Goal: Task Accomplishment & Management: Use online tool/utility

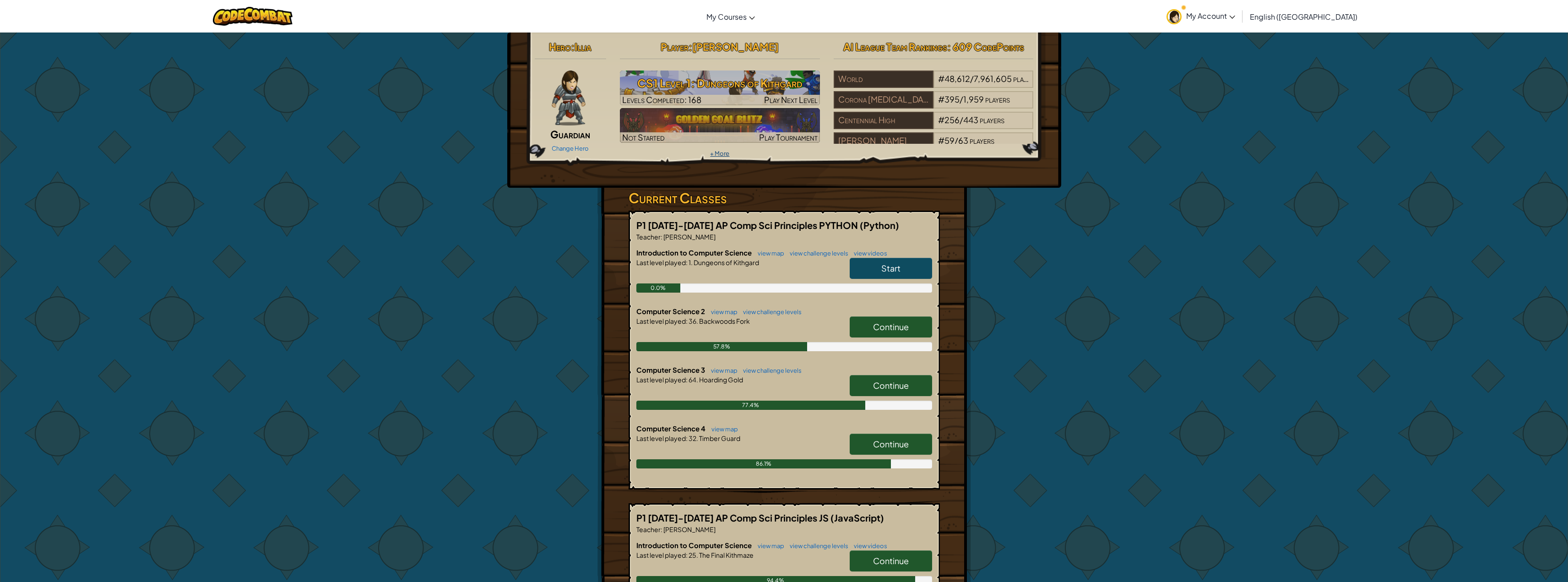
click at [720, 153] on link "+ More" at bounding box center [719, 153] width 19 height 7
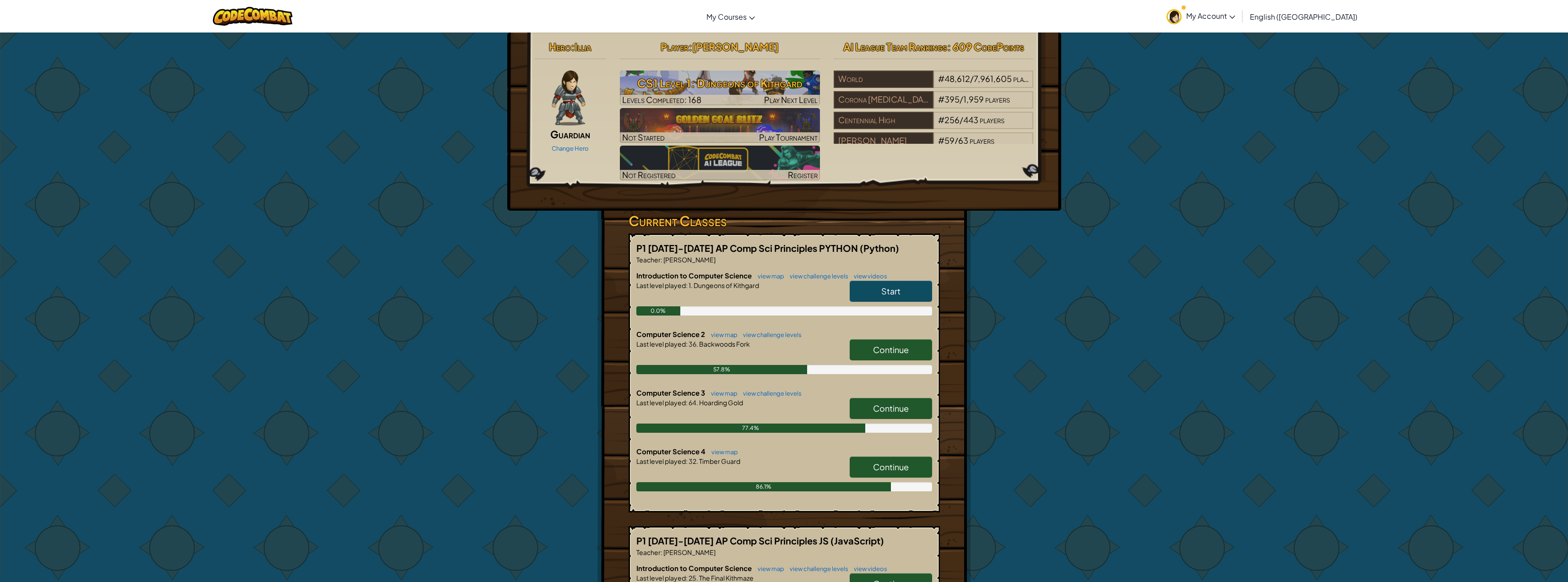
click at [1235, 19] on span "My Account" at bounding box center [1210, 16] width 49 height 10
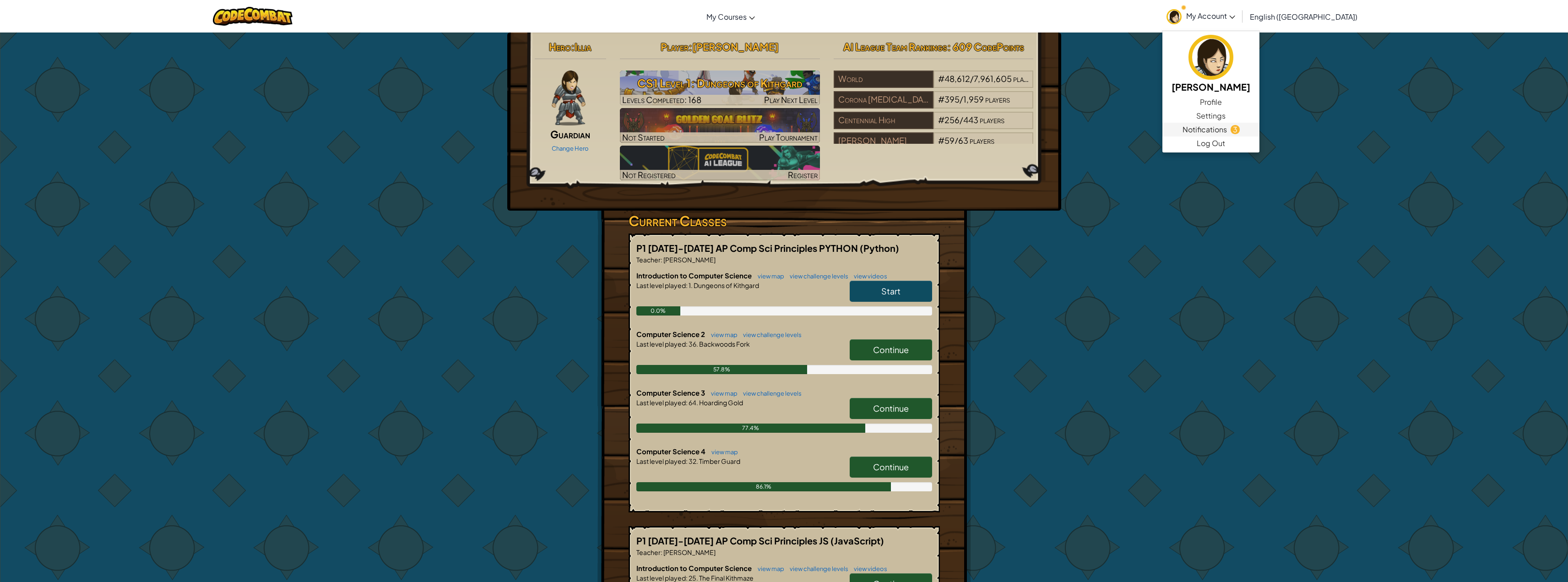
click at [1227, 129] on span "Notifications" at bounding box center [1204, 130] width 45 height 11
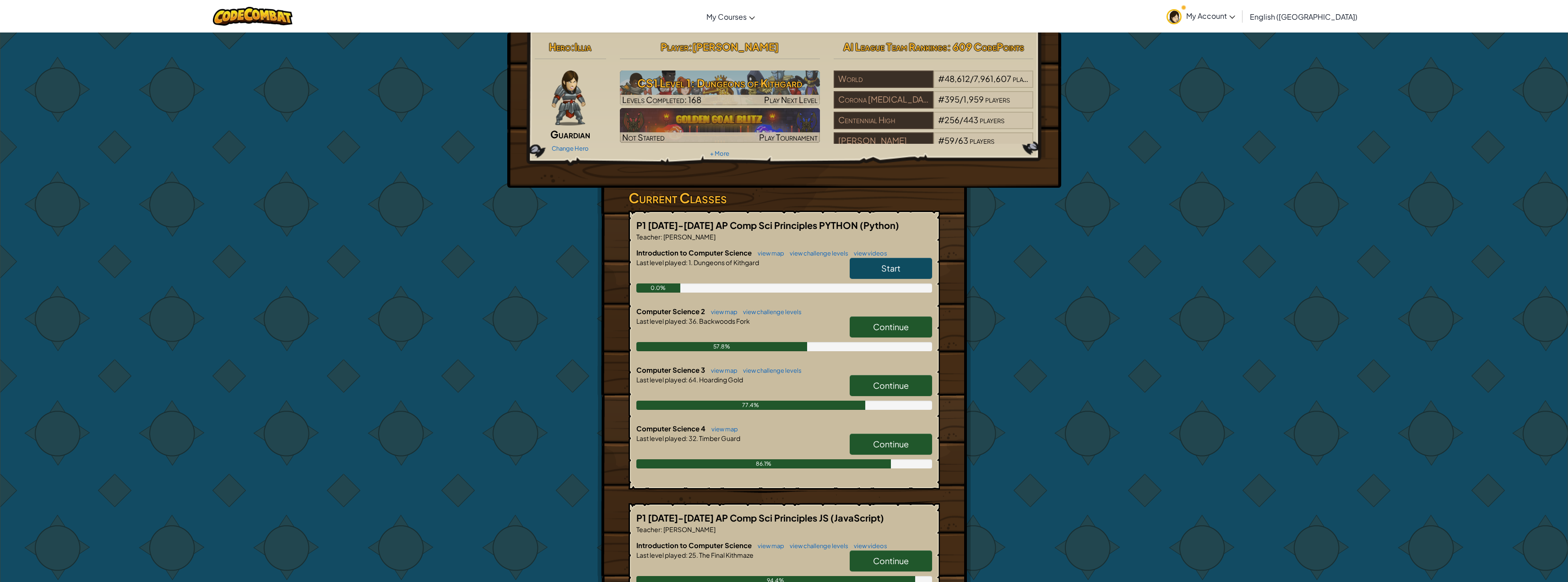
click at [812, 529] on p "Teacher : [PERSON_NAME]" at bounding box center [784, 529] width 296 height 9
click at [745, 84] on h3 "CS1 Level 1: Dungeons of Kithgard" at bounding box center [720, 83] width 200 height 21
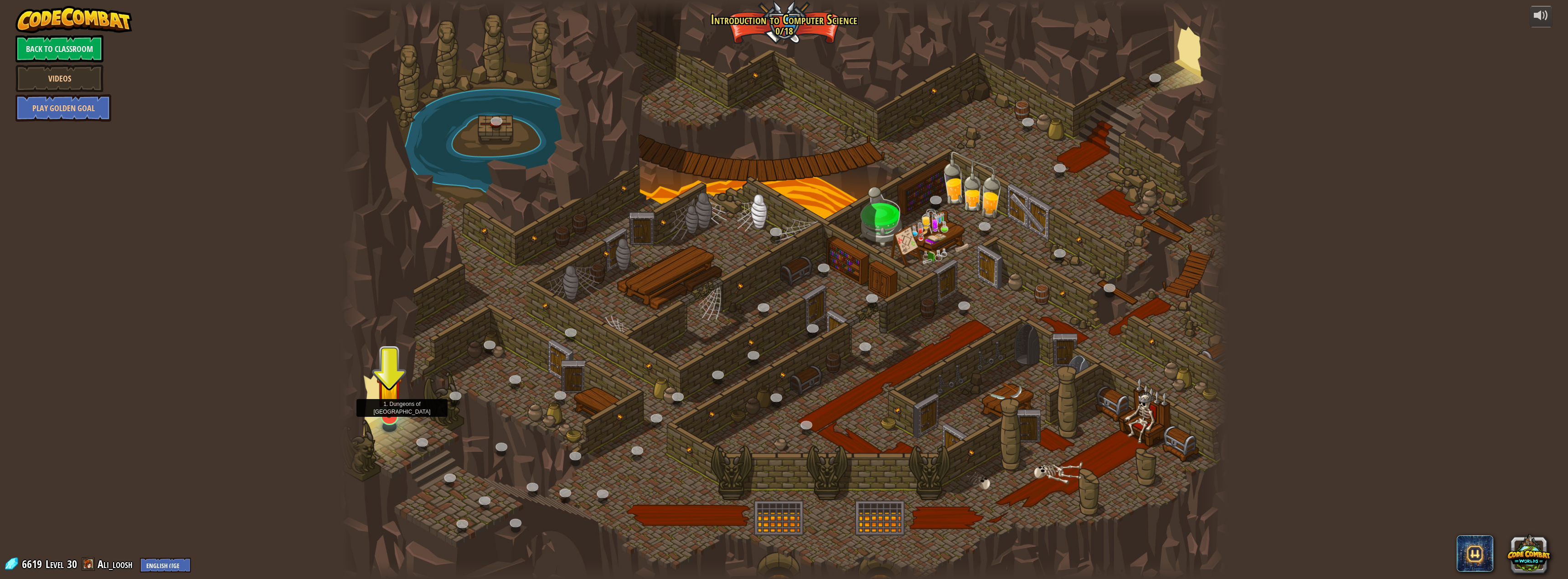
click at [389, 417] on img at bounding box center [390, 389] width 26 height 58
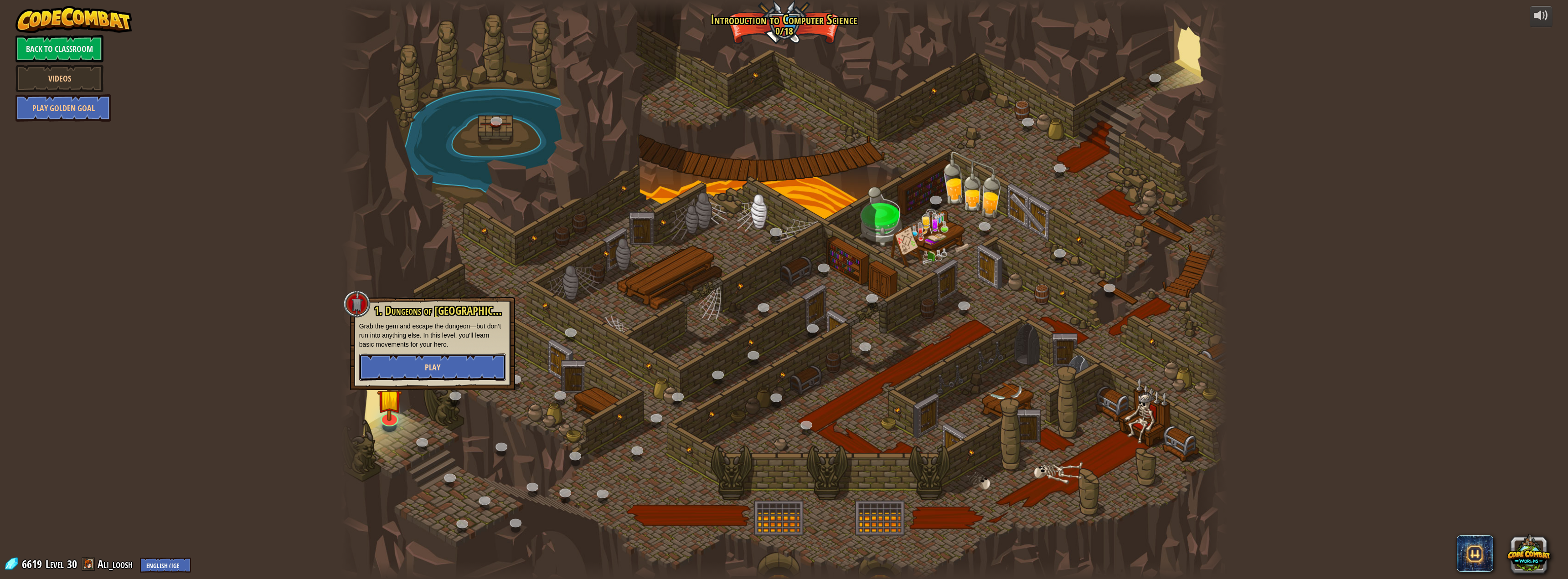
click at [400, 356] on button "Play" at bounding box center [432, 367] width 147 height 27
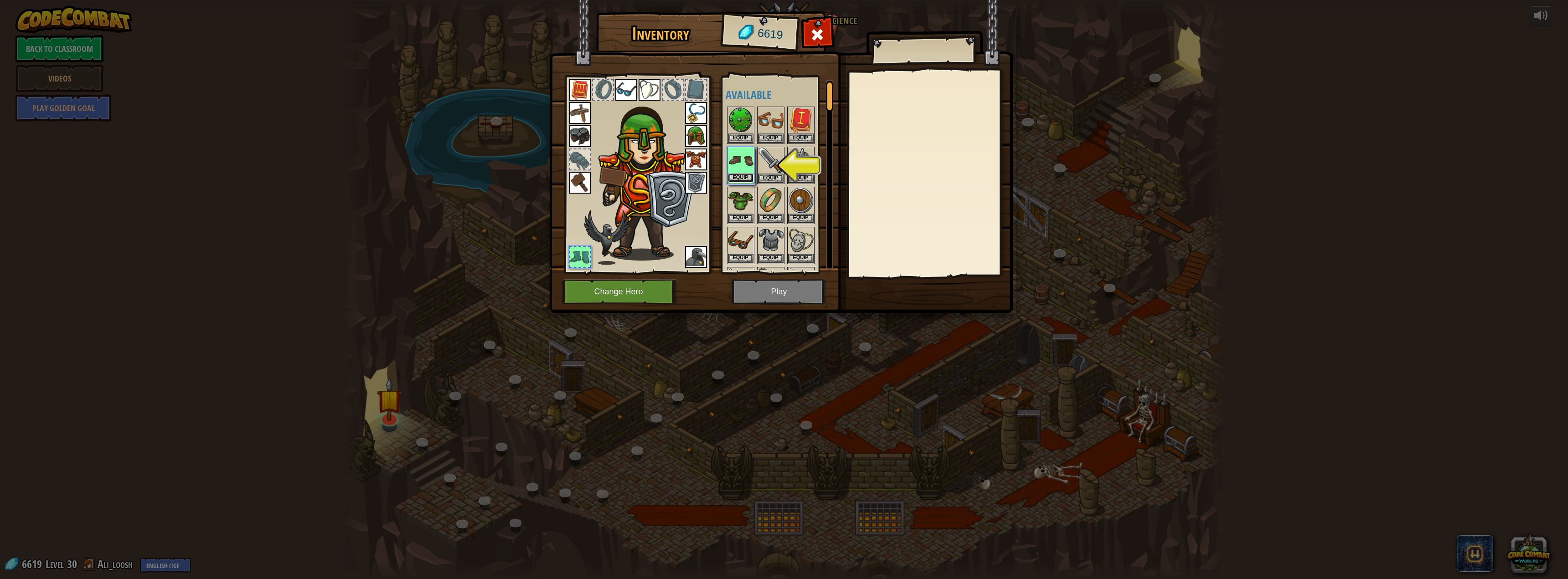
click at [737, 178] on button "Equip" at bounding box center [741, 178] width 26 height 10
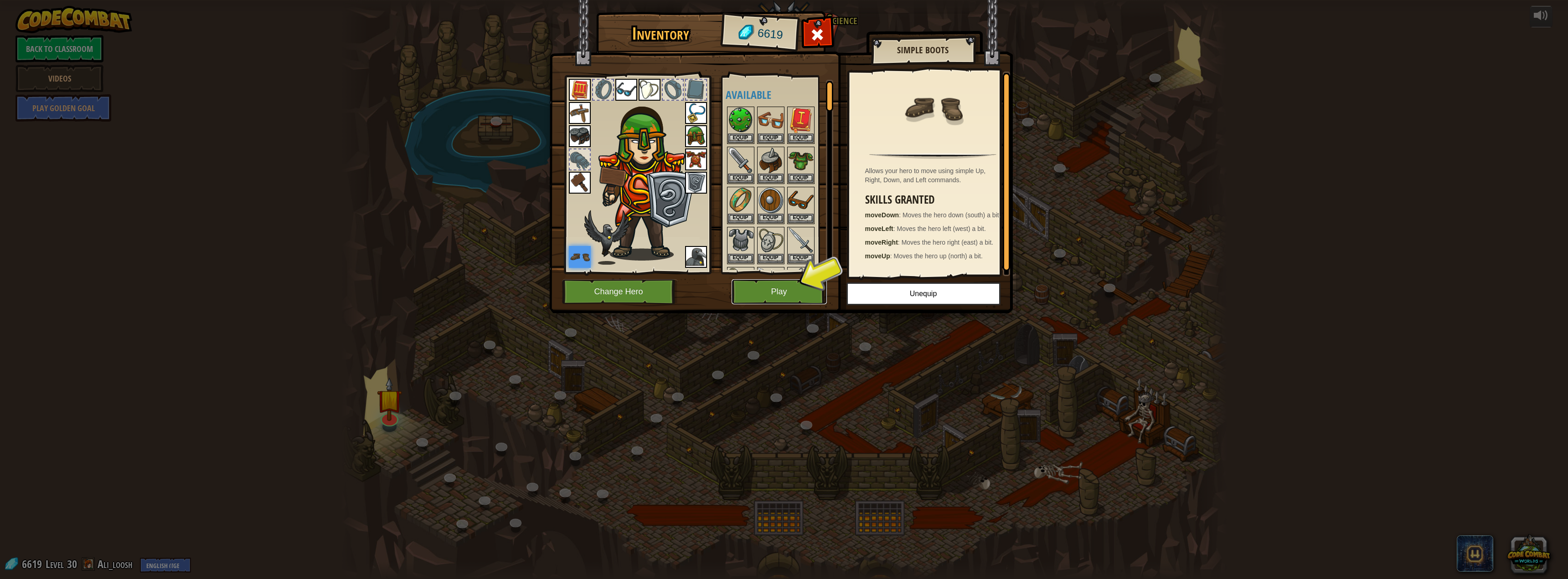
click at [791, 286] on button "Play" at bounding box center [779, 291] width 96 height 25
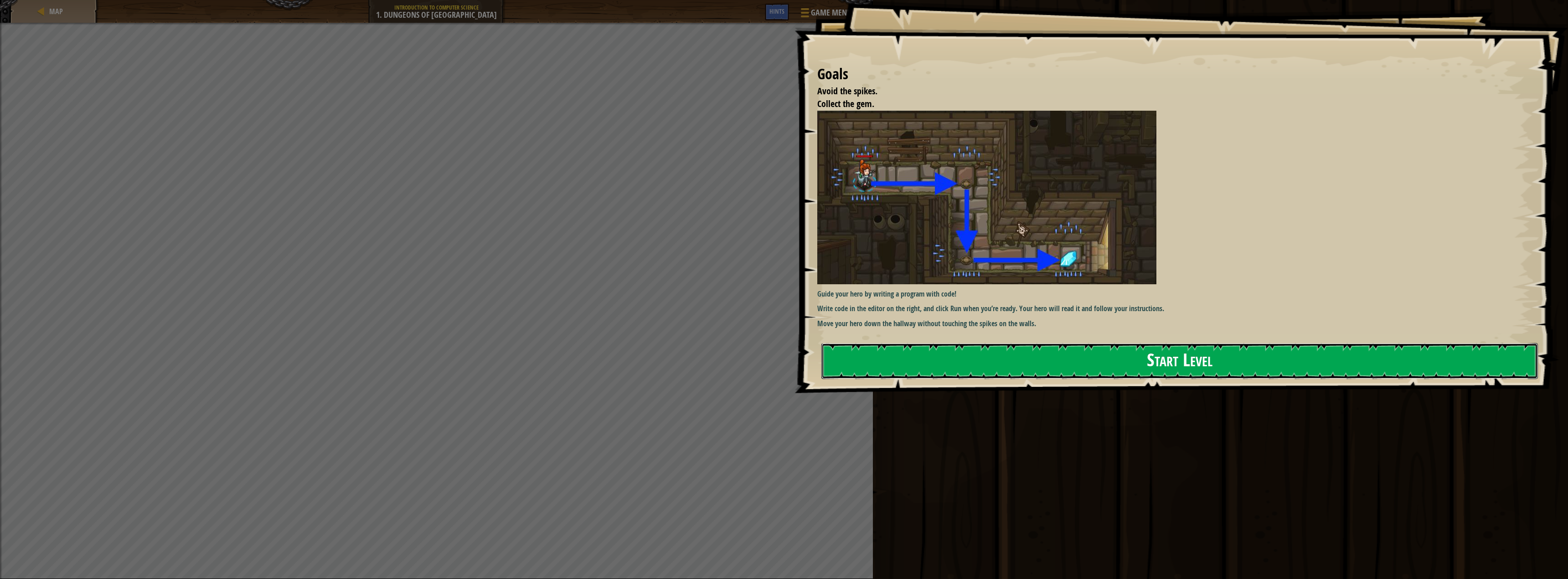
click at [978, 353] on button "Start Level" at bounding box center [1180, 361] width 717 height 36
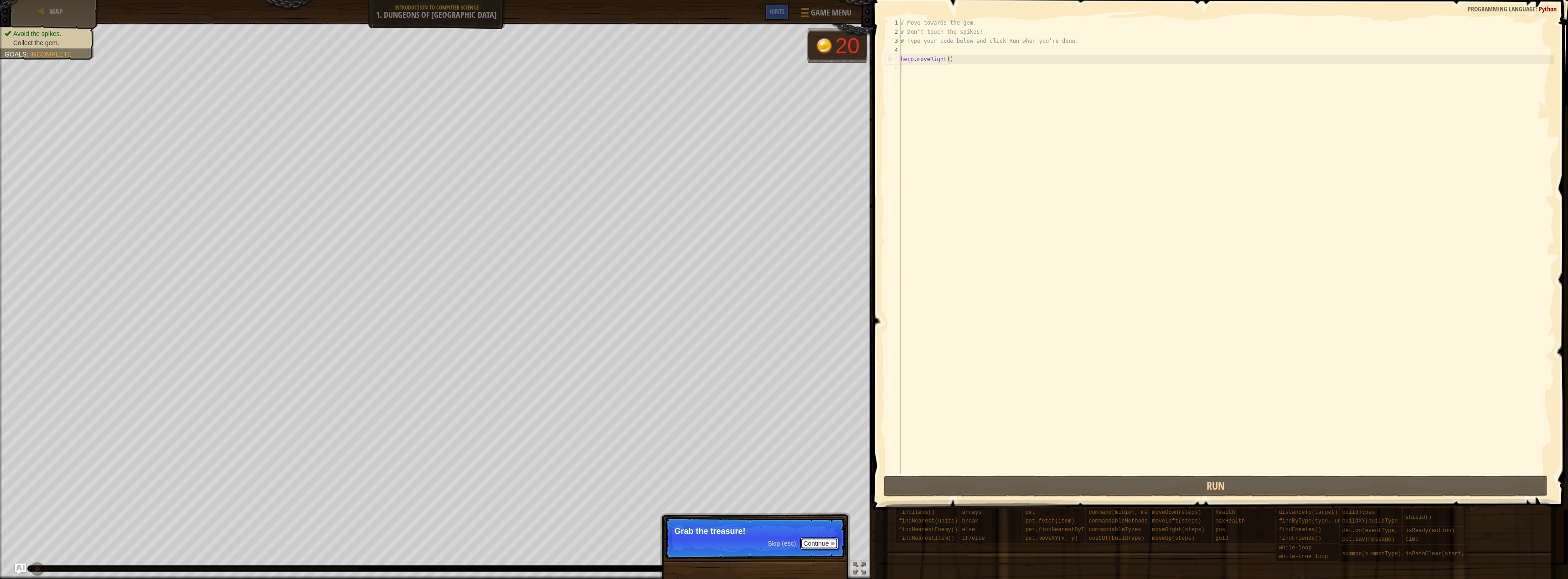
click at [817, 544] on button "Continue" at bounding box center [819, 543] width 38 height 12
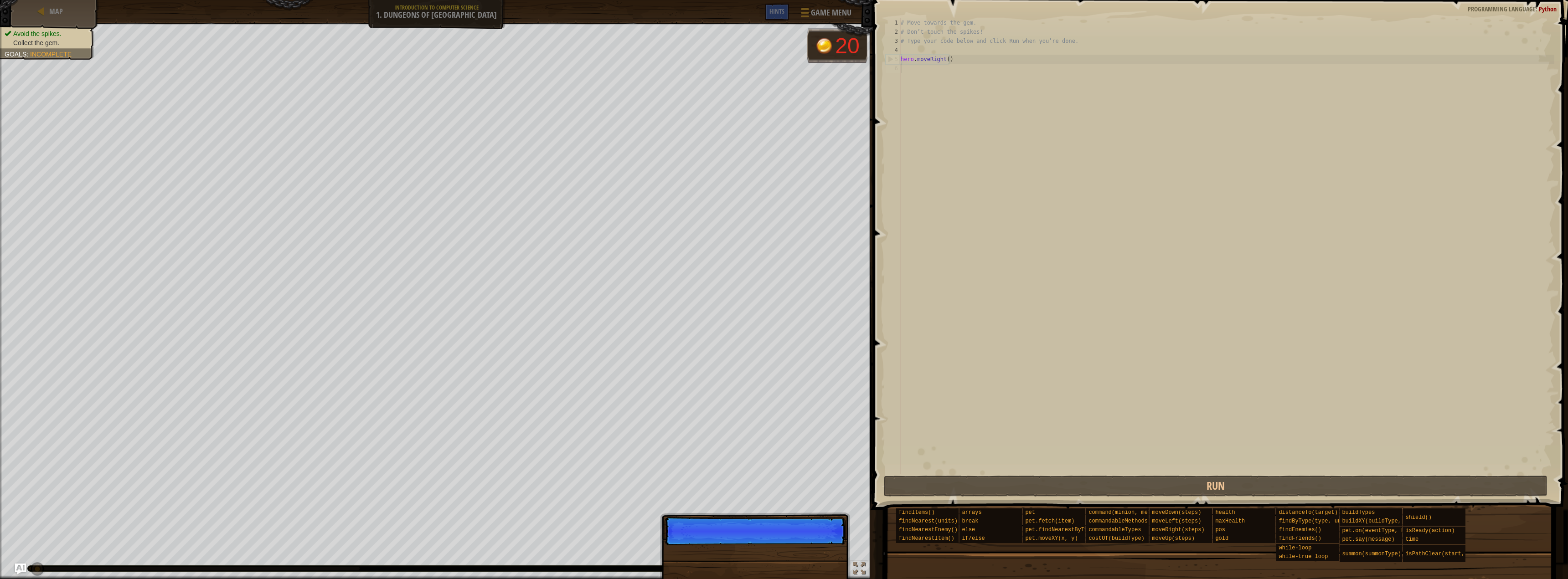
scroll to position [4, 0]
click at [957, 69] on div "# Move towards the gem. # Don’t touch the spikes! # Type your code below and cl…" at bounding box center [1227, 255] width 656 height 474
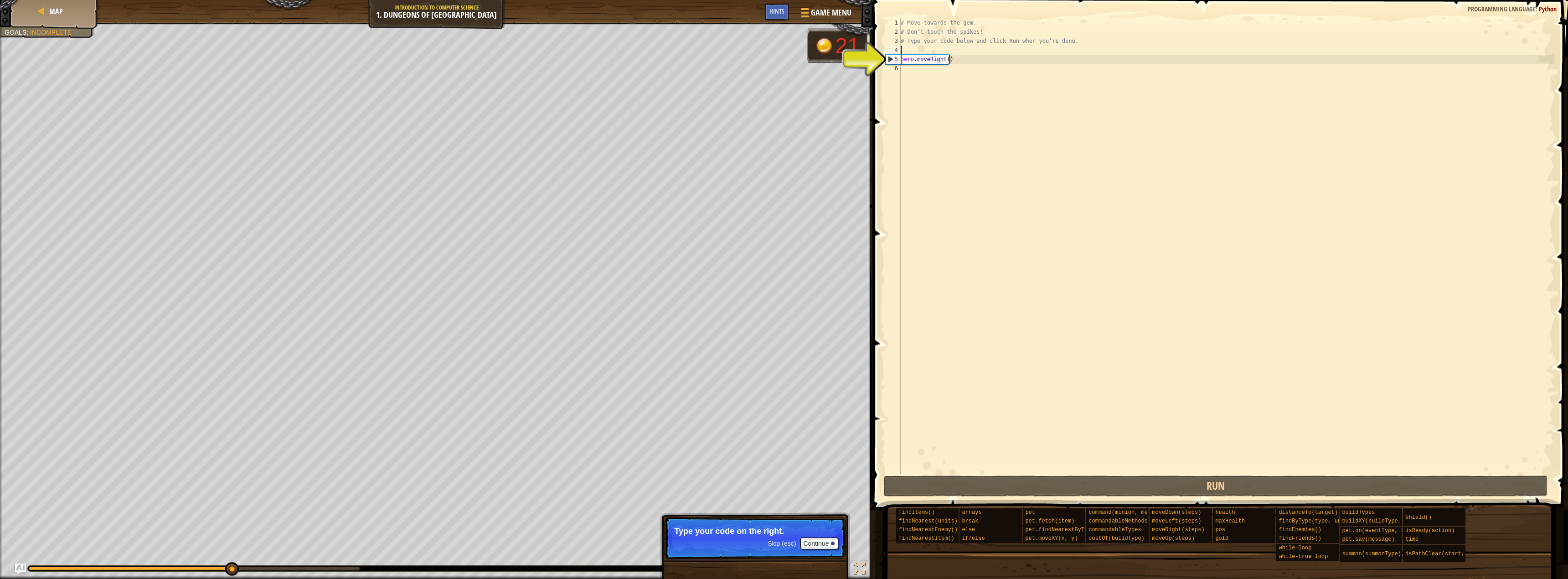
click at [950, 50] on div "# Move towards the gem. # Don’t touch the spikes! # Type your code below and cl…" at bounding box center [1227, 255] width 656 height 474
click at [934, 57] on div "# Move towards the gem. # Don’t touch the spikes! # Type your code below and cl…" at bounding box center [1227, 255] width 656 height 474
type textarea "hero.moveRight()"
click at [965, 55] on div "# Move towards the gem. # Don’t touch the spikes! # Type your code below and cl…" at bounding box center [1227, 255] width 656 height 474
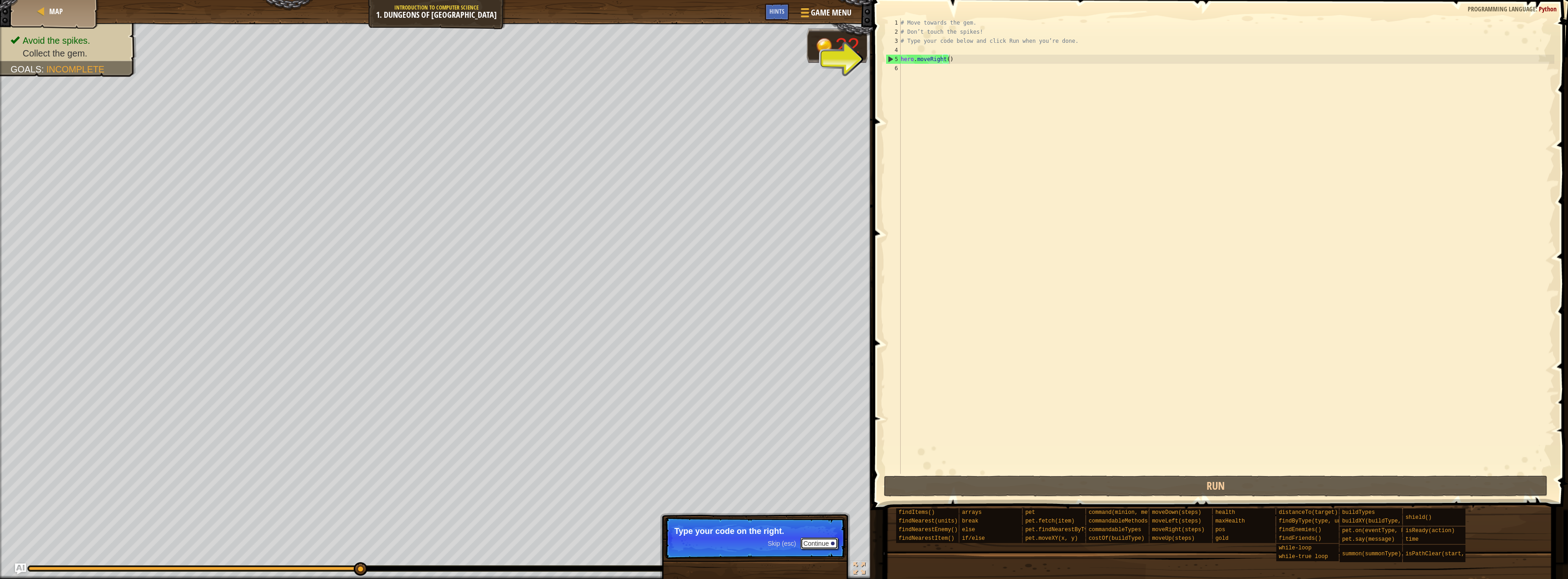
click at [805, 547] on button "Continue" at bounding box center [819, 543] width 38 height 12
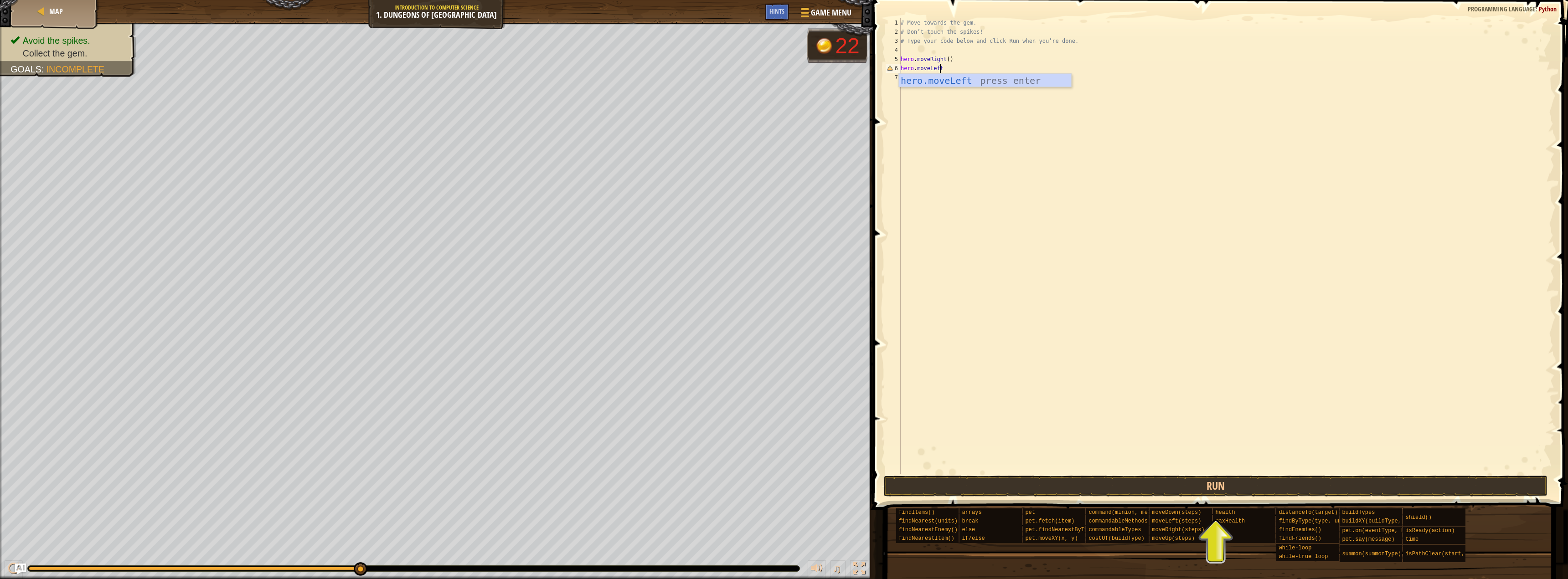
scroll to position [4, 3]
click at [939, 64] on div "# Move towards the gem. # Don’t touch the spikes! # Type your code below and cl…" at bounding box center [1227, 255] width 656 height 474
click at [1017, 83] on div "hero.moveDown press enter" at bounding box center [985, 94] width 172 height 41
click at [959, 68] on div "# Move towards the gem. # Don’t touch the spikes! # Type your code below and cl…" at bounding box center [1227, 255] width 656 height 474
click at [974, 58] on div "# Move towards the gem. # Don’t touch the spikes! # Type your code below and cl…" at bounding box center [1227, 255] width 656 height 474
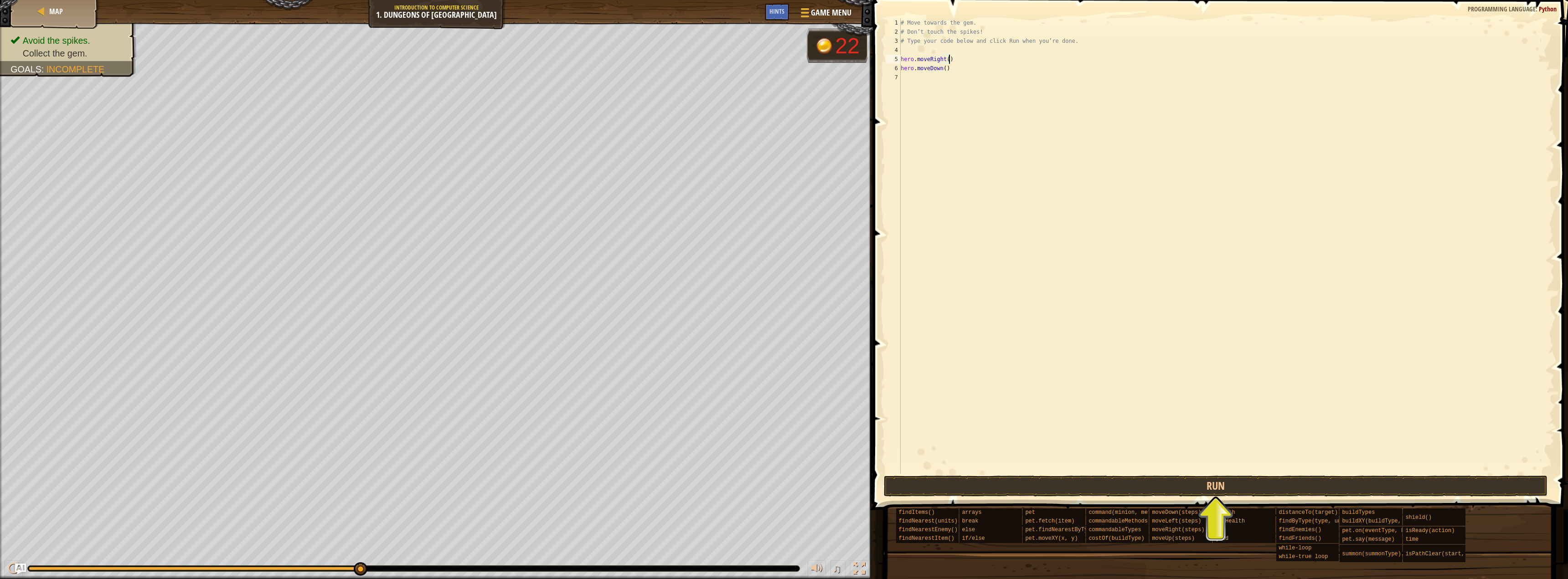
click at [973, 68] on div "# Move towards the gem. # Don’t touch the spikes! # Type your code below and cl…" at bounding box center [1227, 255] width 656 height 474
type textarea "hero.moveDown();"
click at [966, 94] on div "# Move towards the gem. # Don’t touch the spikes! # Type your code below and cl…" at bounding box center [1227, 255] width 656 height 474
type textarea "hero.moveRight();"
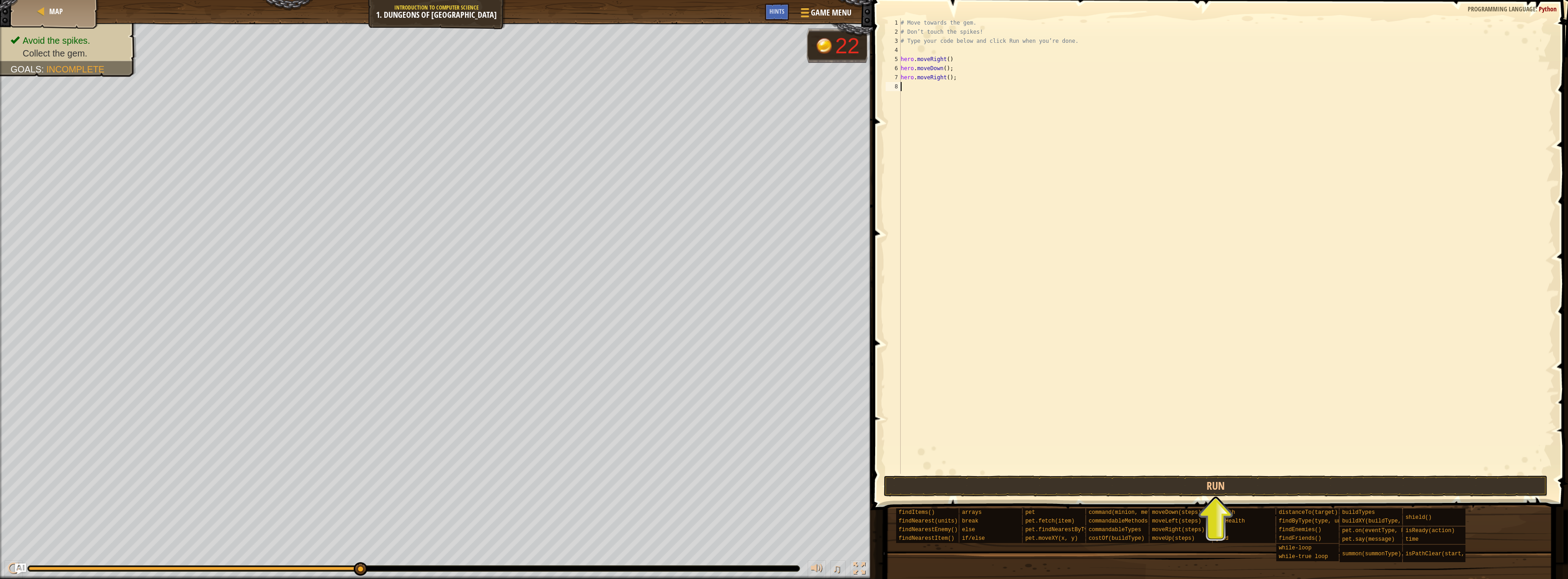
click at [1090, 231] on div "# Move towards the gem. # Don’t touch the spikes! # Type your code below and cl…" at bounding box center [1227, 255] width 656 height 474
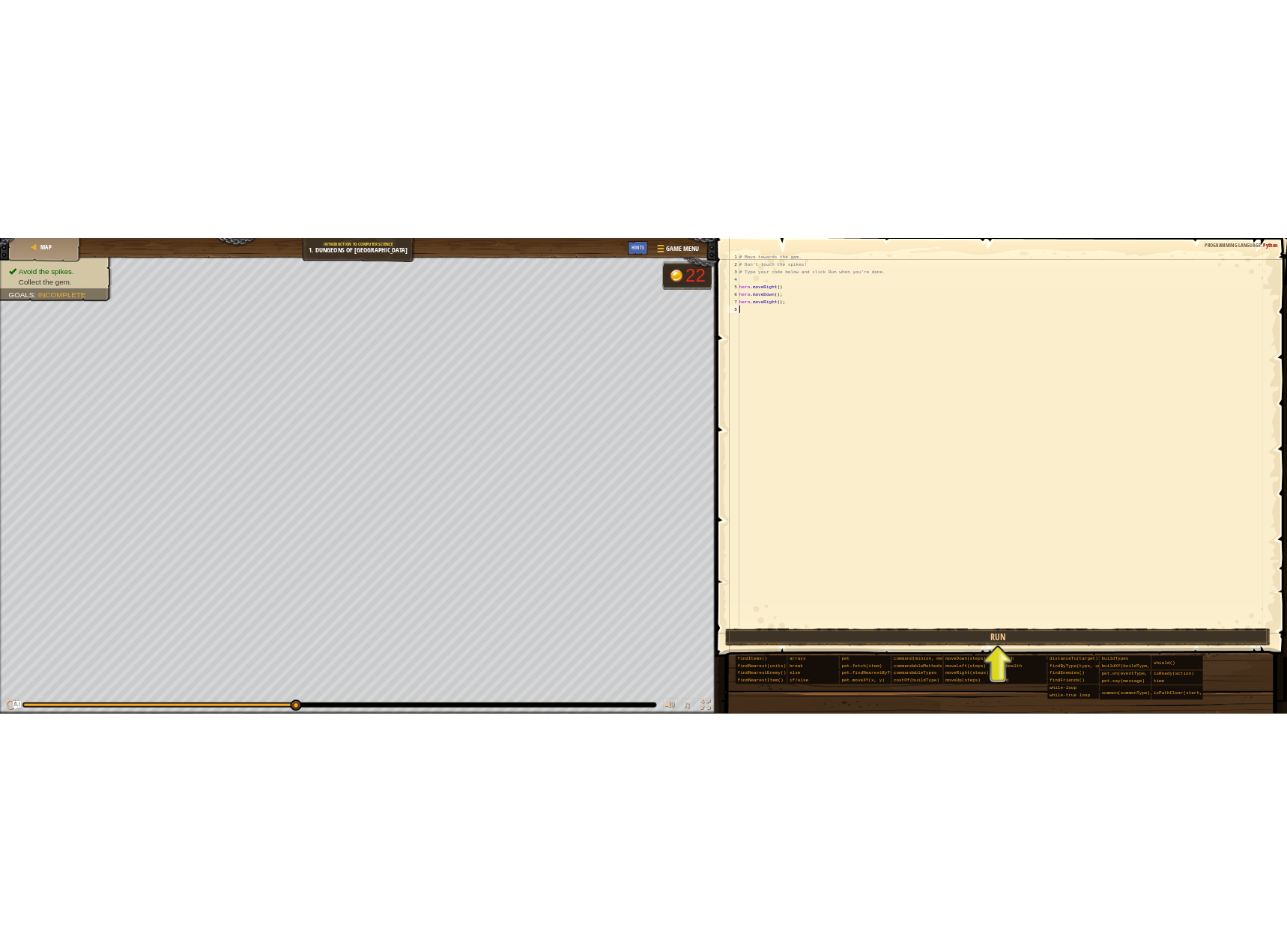
scroll to position [7, 0]
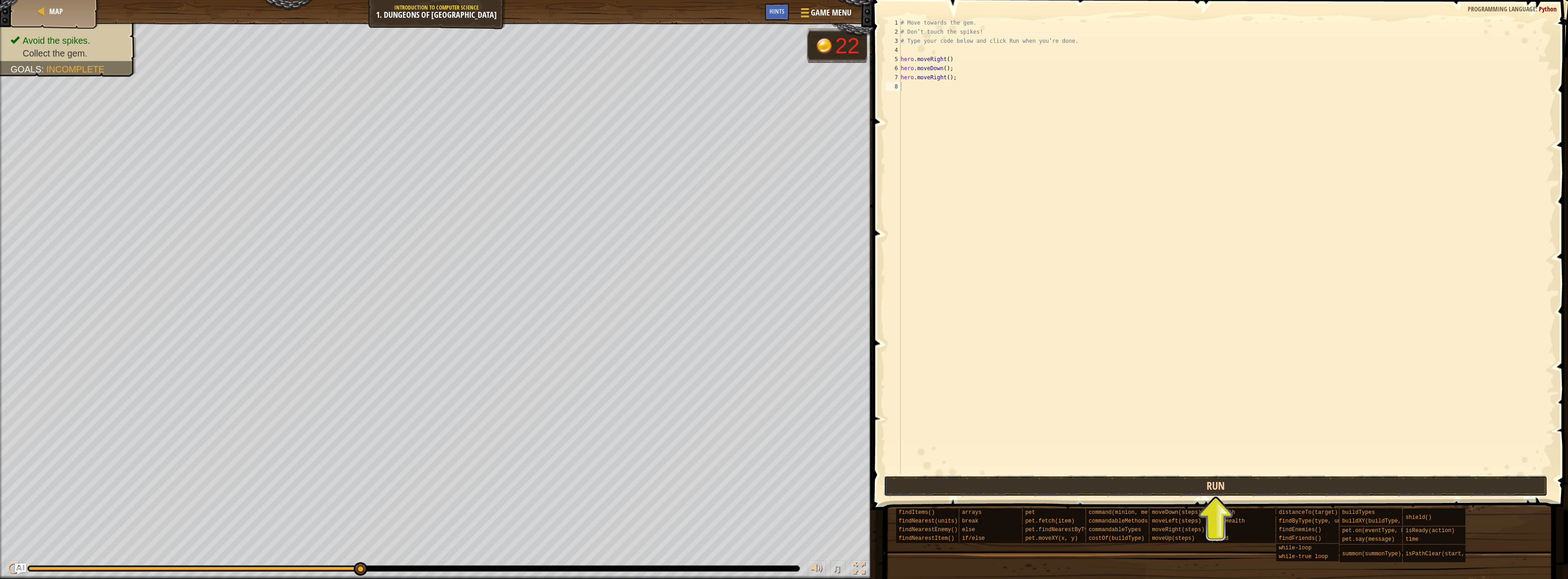
click at [1202, 494] on button "Run" at bounding box center [1216, 486] width 663 height 21
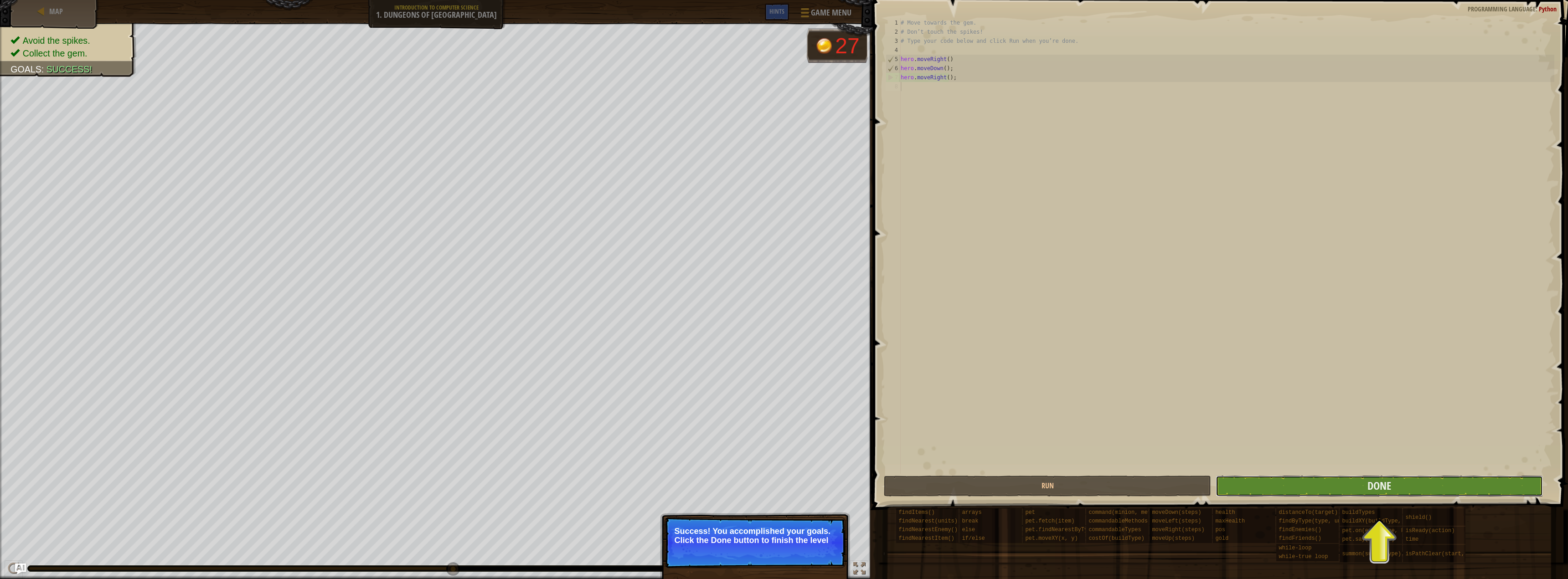
click at [1404, 481] on button "Done" at bounding box center [1379, 486] width 327 height 21
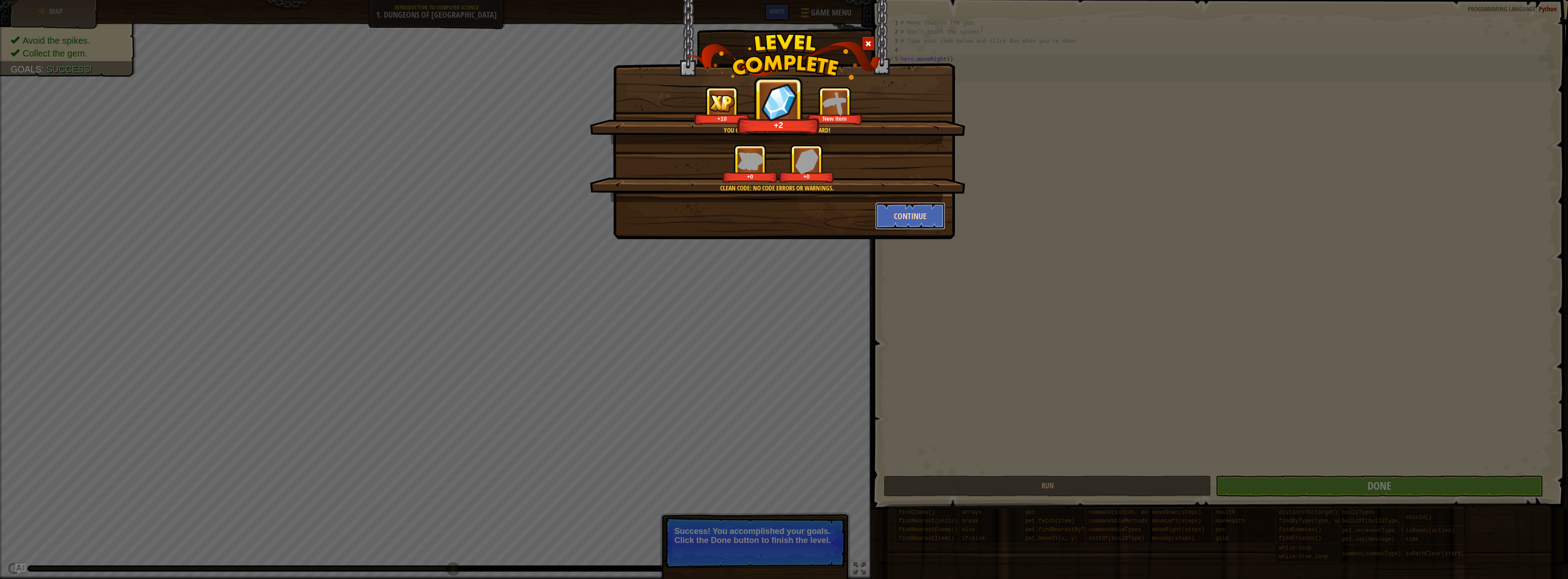
click at [910, 209] on button "Continue" at bounding box center [911, 215] width 71 height 27
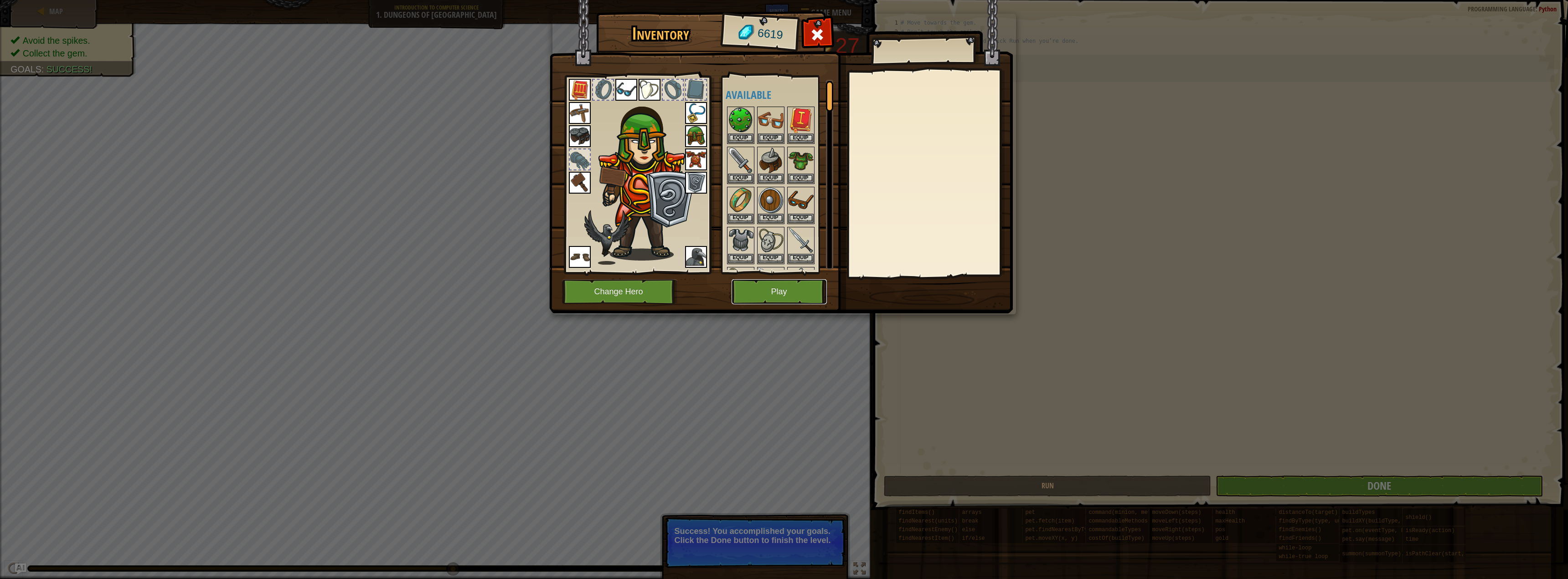
click at [783, 299] on button "Play" at bounding box center [779, 291] width 96 height 25
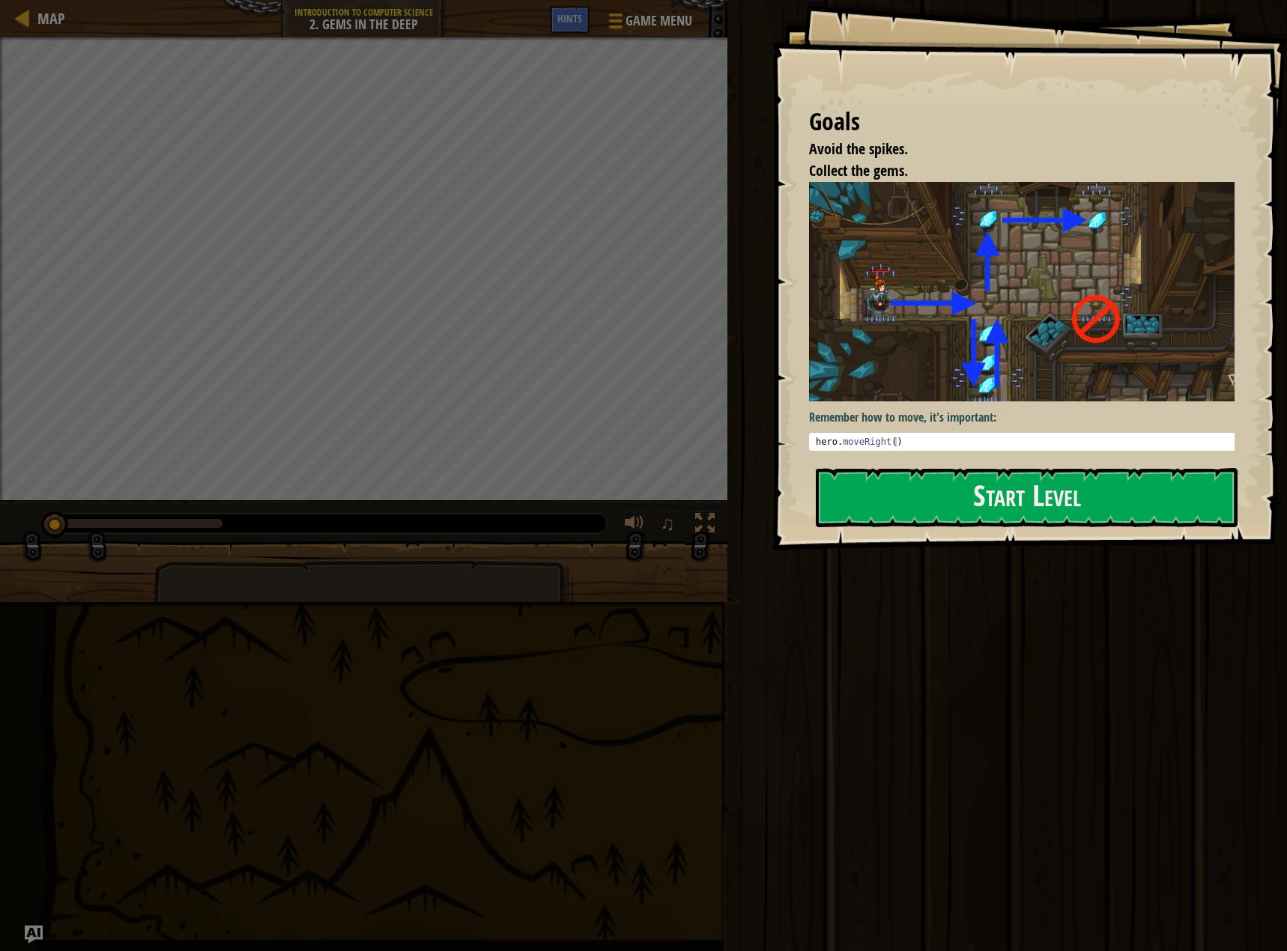
click at [967, 455] on div "Goals Avoid the spikes. Collect the gems. Remember how to move, it's important:…" at bounding box center [1028, 275] width 515 height 550
click at [956, 493] on button "Start Level" at bounding box center [1026, 497] width 422 height 59
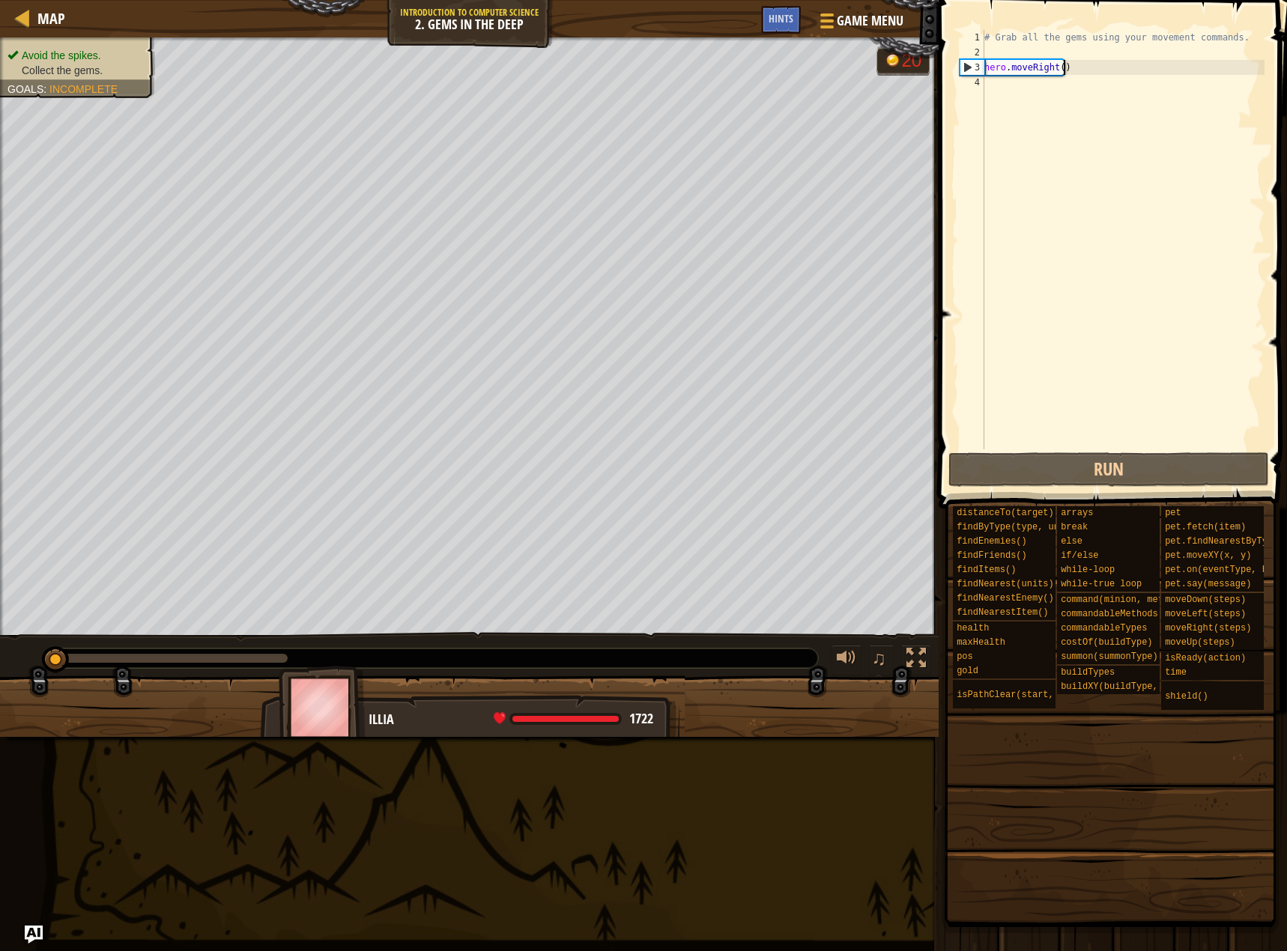
click at [1093, 64] on div "# Grab all the gems using your movement commands. hero . moveRight ( )" at bounding box center [1122, 254] width 283 height 449
type textarea "hero.moveRight()"
drag, startPoint x: 1083, startPoint y: 70, endPoint x: 1034, endPoint y: 69, distance: 48.7
click at [1034, 69] on div "# Grab all the gems using your movement commands. hero . moveRight ( )" at bounding box center [1122, 254] width 283 height 449
click at [1084, 72] on div "# Grab all the gems using your movement commands. hero . moveRight ( )" at bounding box center [1122, 239] width 283 height 419
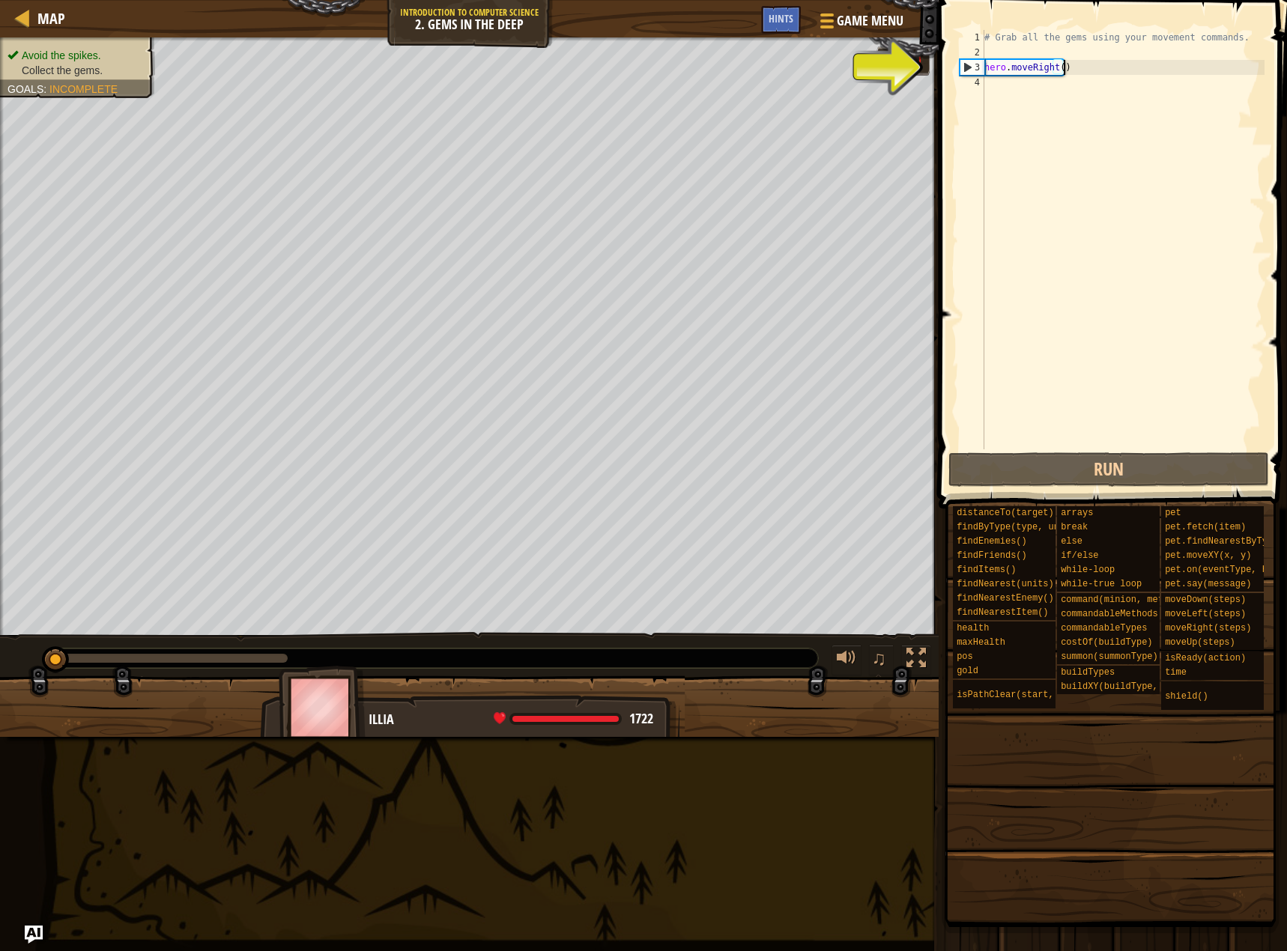
click at [1081, 91] on div "# Grab all the gems using your movement commands. hero . moveRight ( )" at bounding box center [1122, 254] width 283 height 449
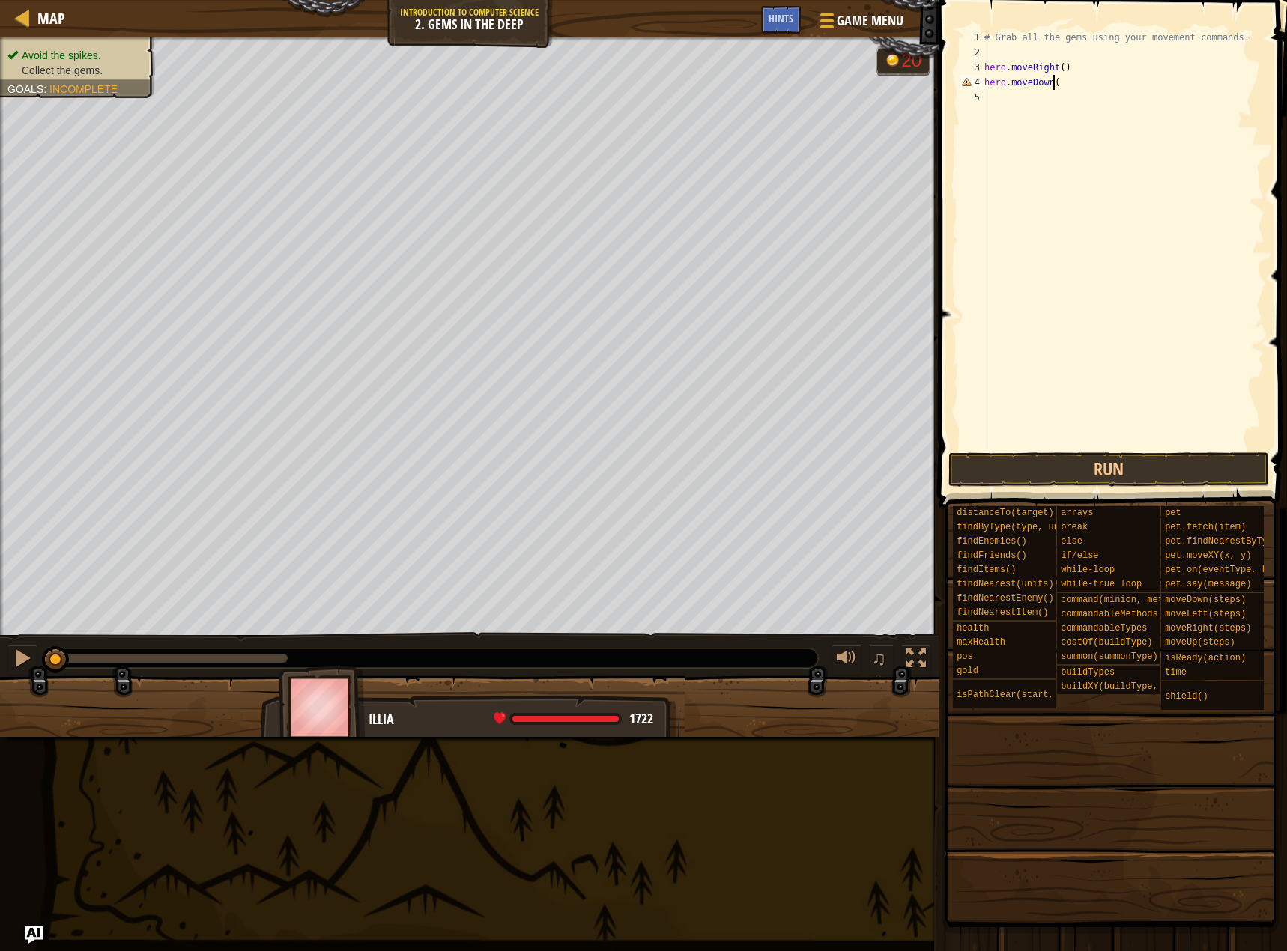
scroll to position [7, 5]
type textarea "hero.moveDown();"
type textarea "hero.moveUp(2);"
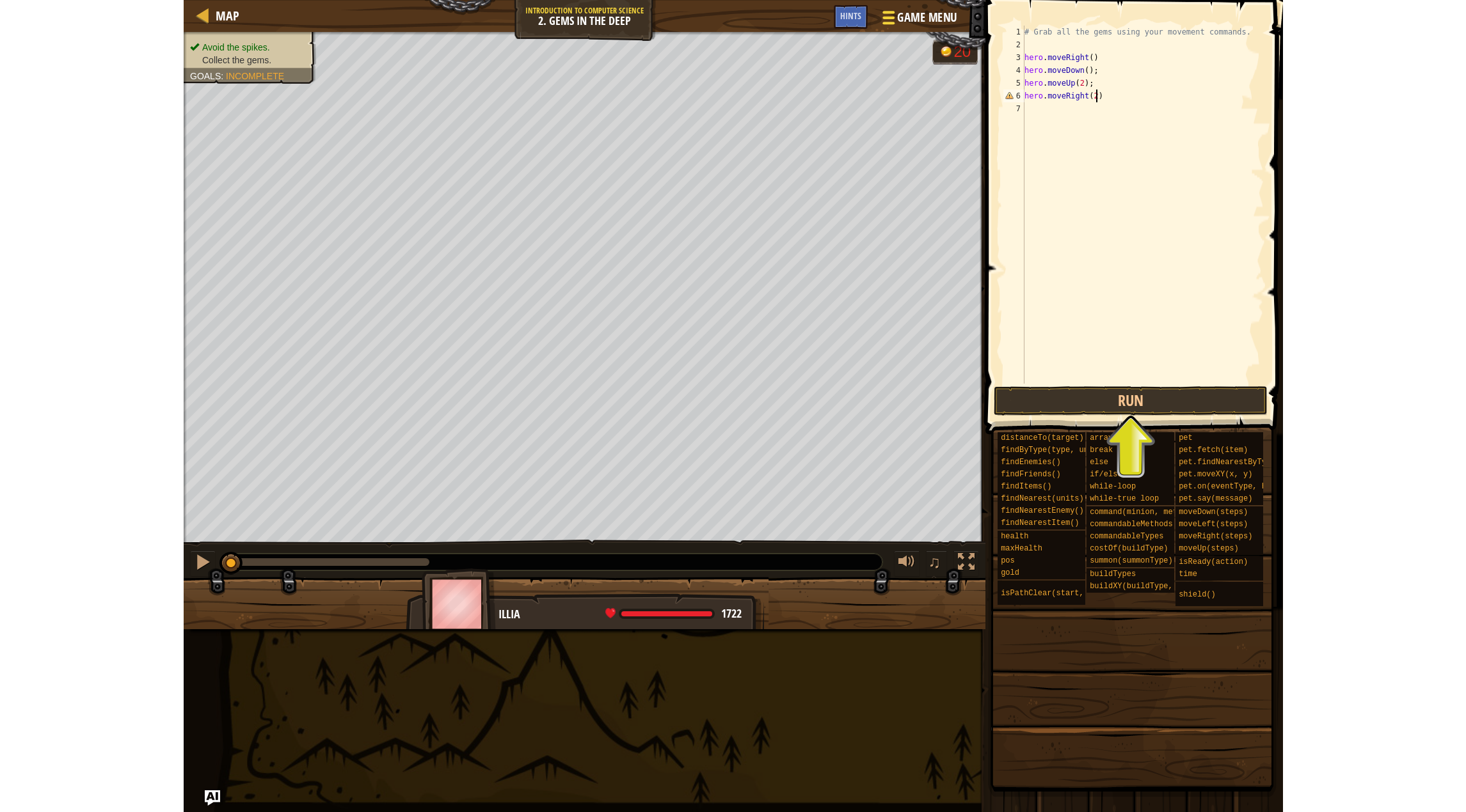
scroll to position [6, 5]
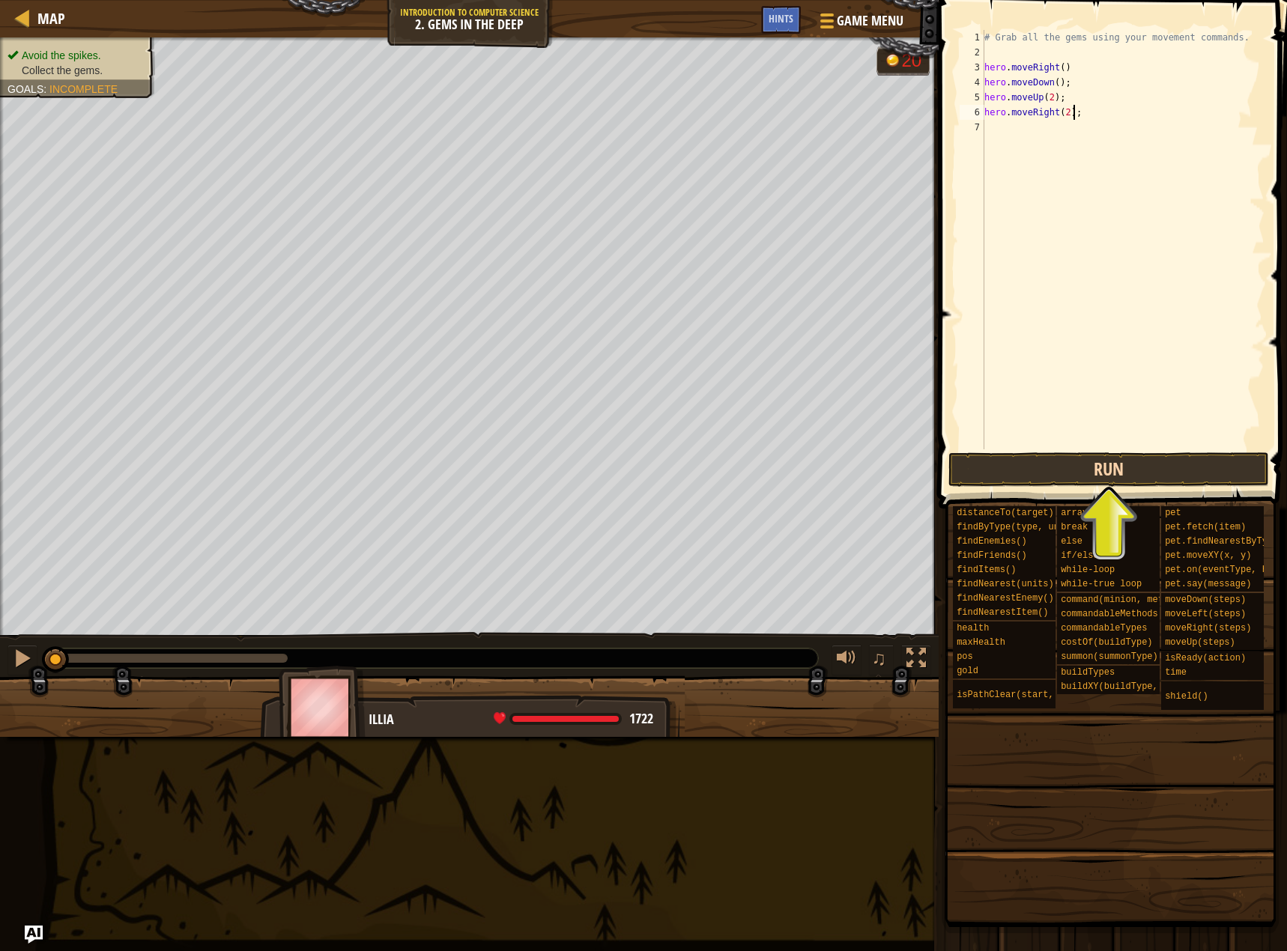
type textarea "hero.moveRight(2);"
click at [1018, 460] on button "Run" at bounding box center [1108, 469] width 321 height 34
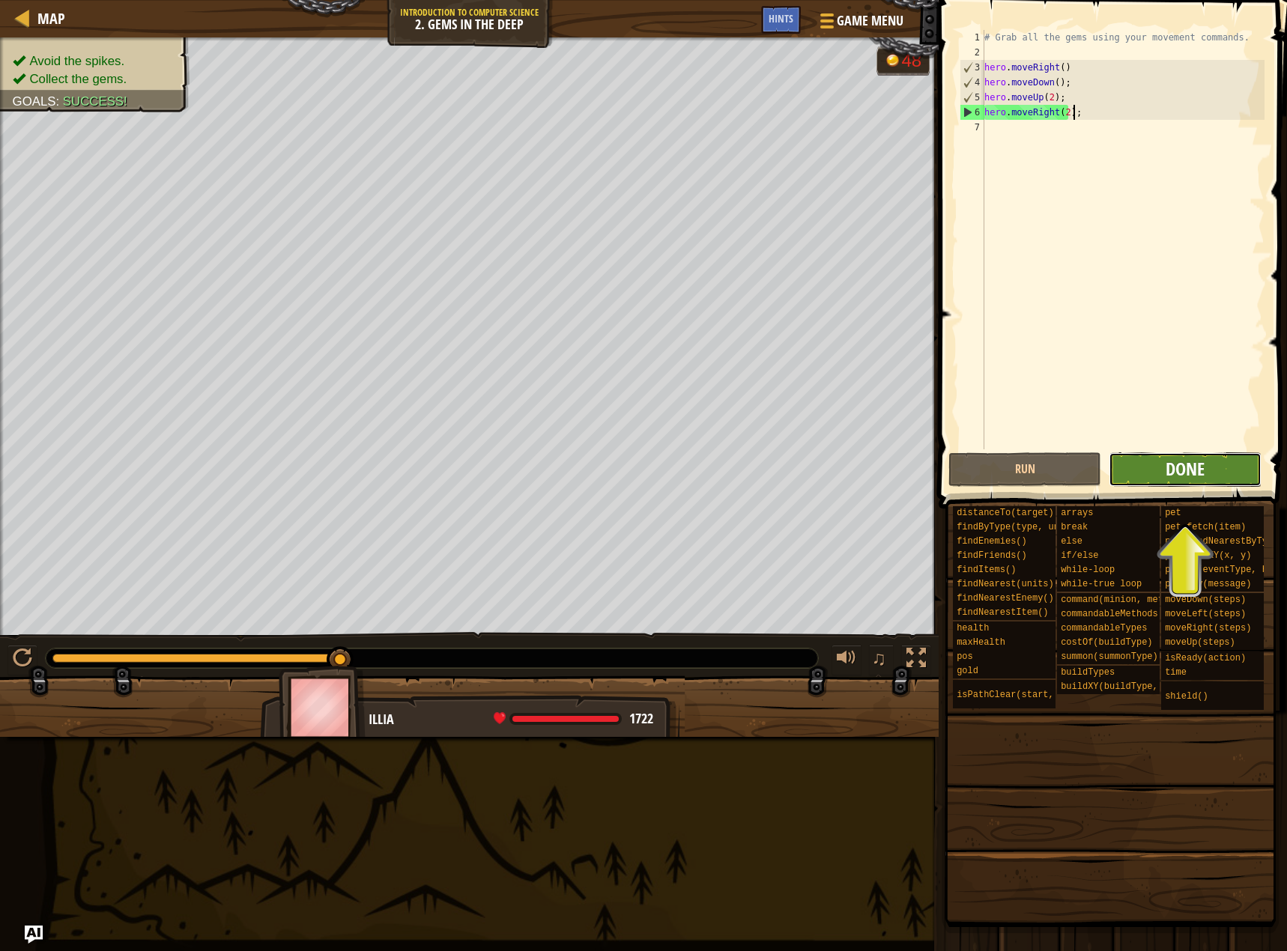
click at [1200, 471] on span "Done" at bounding box center [1184, 469] width 39 height 24
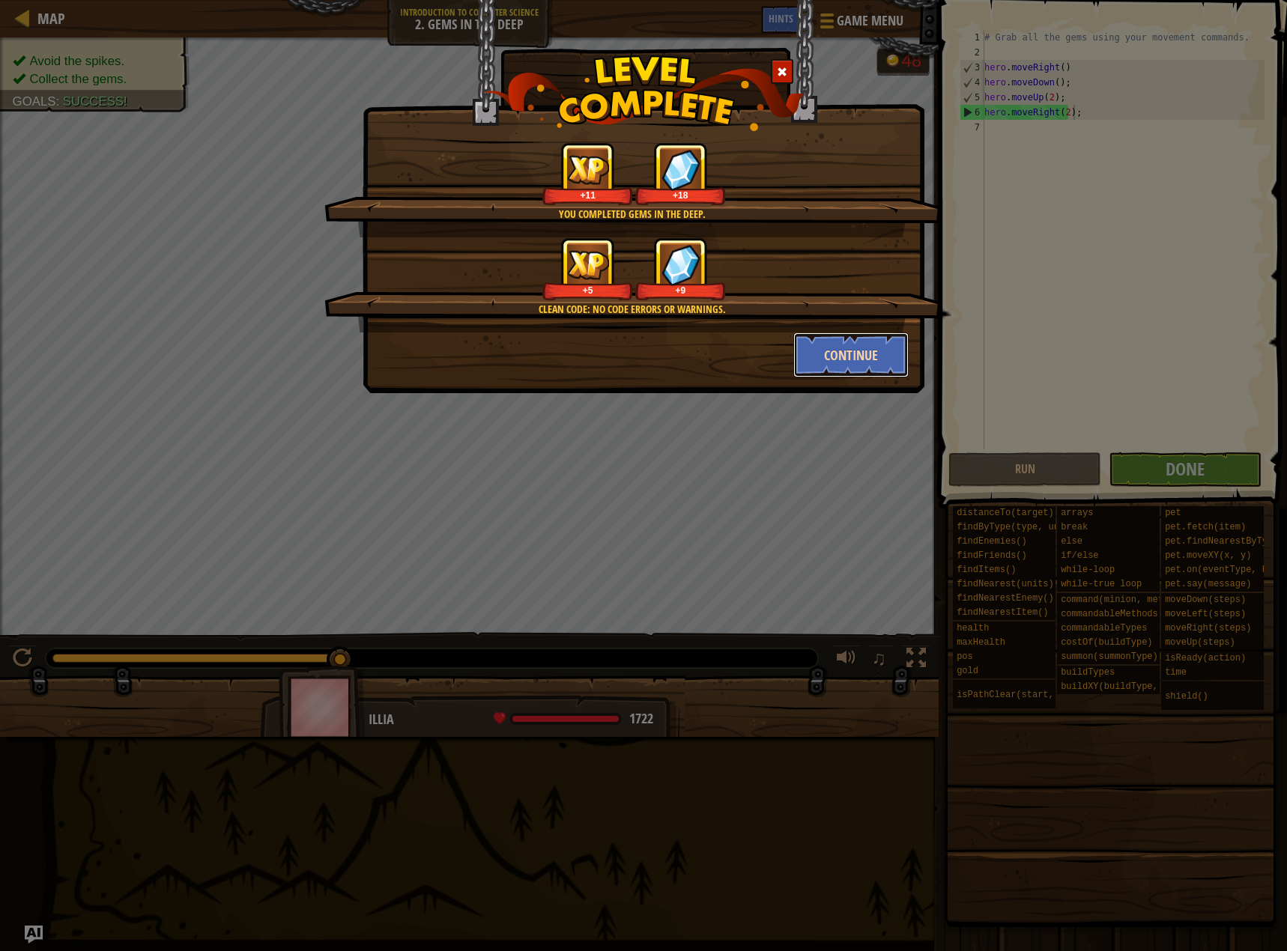
click at [840, 363] on button "Continue" at bounding box center [851, 354] width 116 height 45
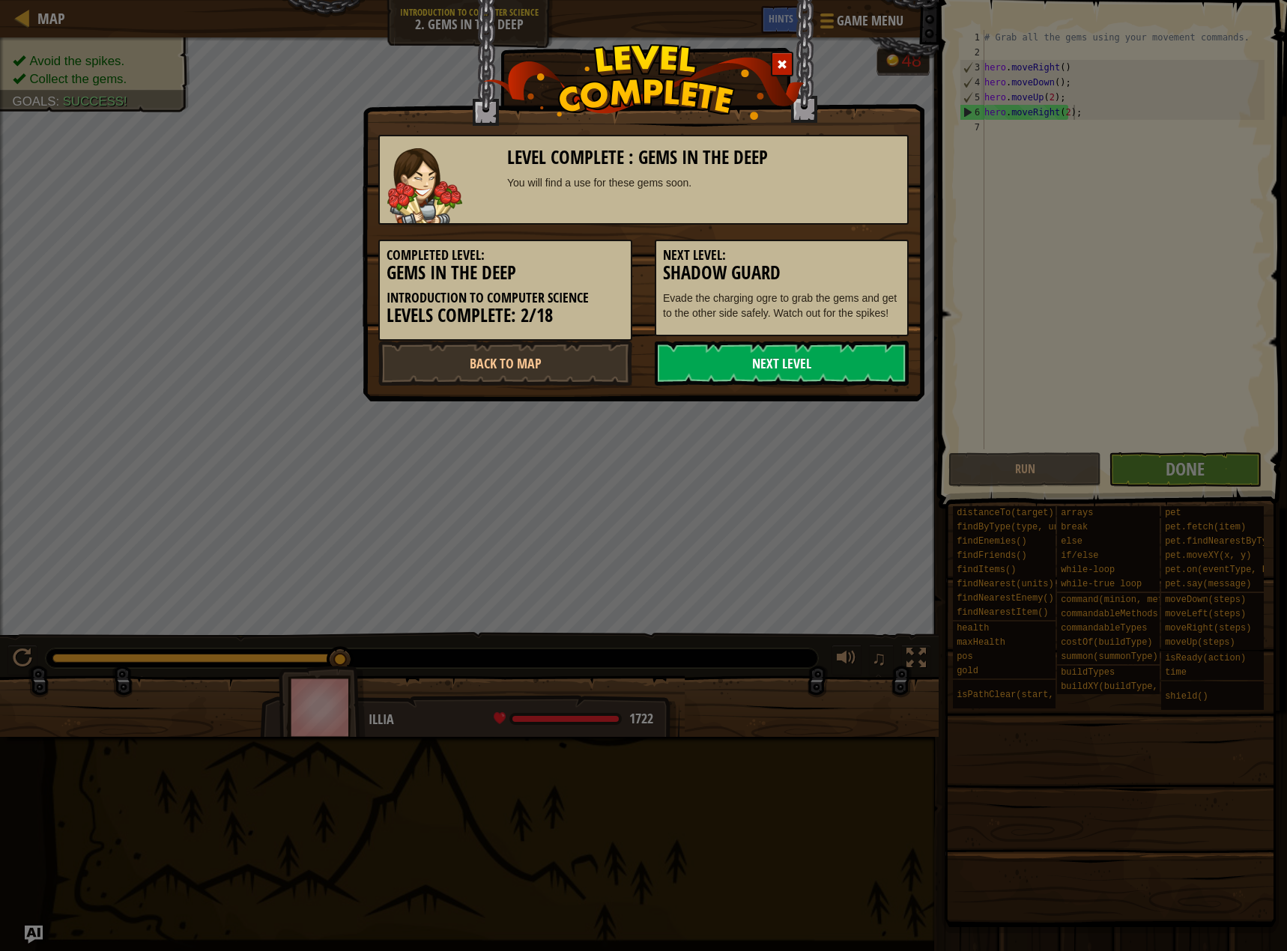
click at [846, 366] on link "Next Level" at bounding box center [781, 363] width 254 height 45
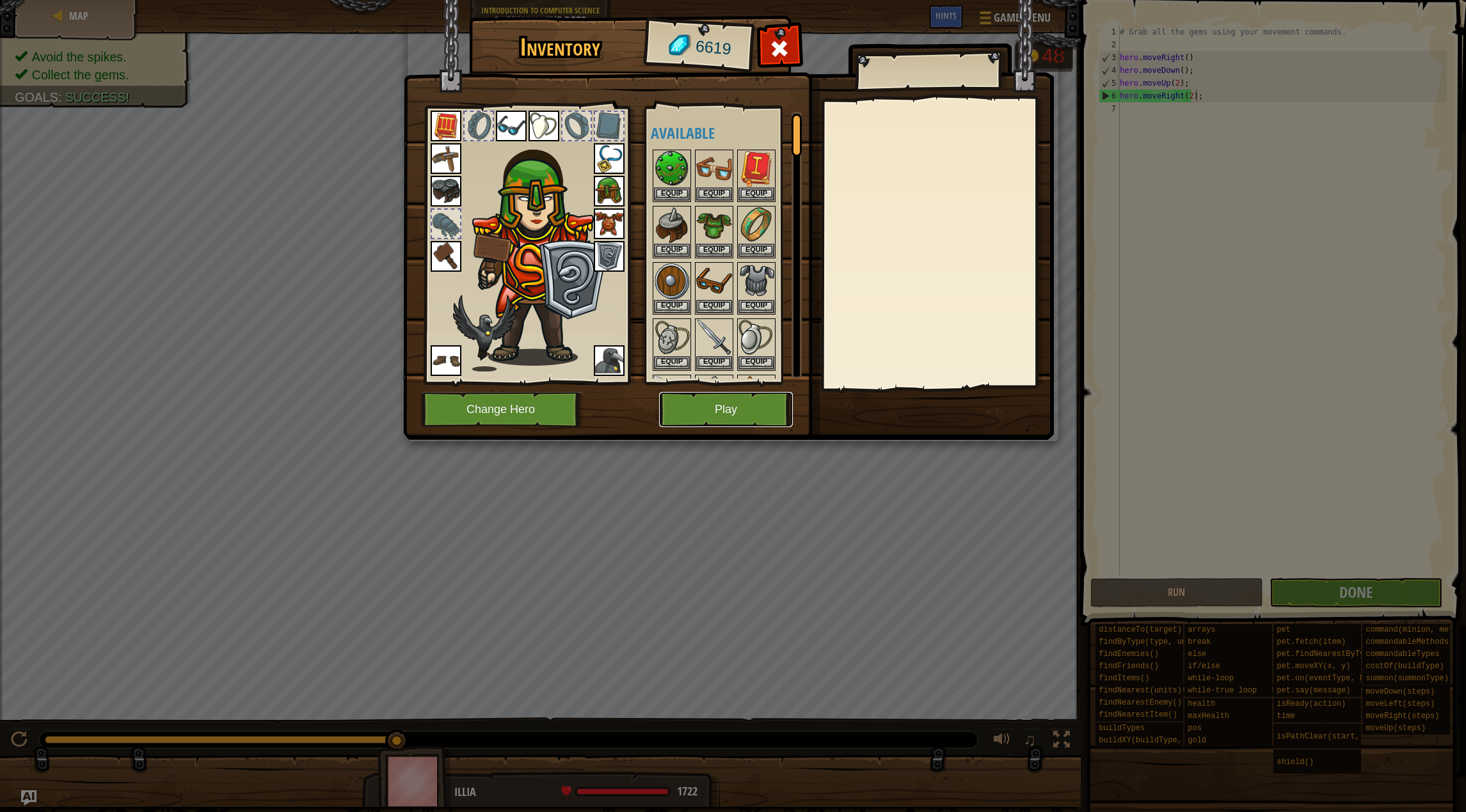
click at [712, 404] on button "Play" at bounding box center [725, 409] width 134 height 35
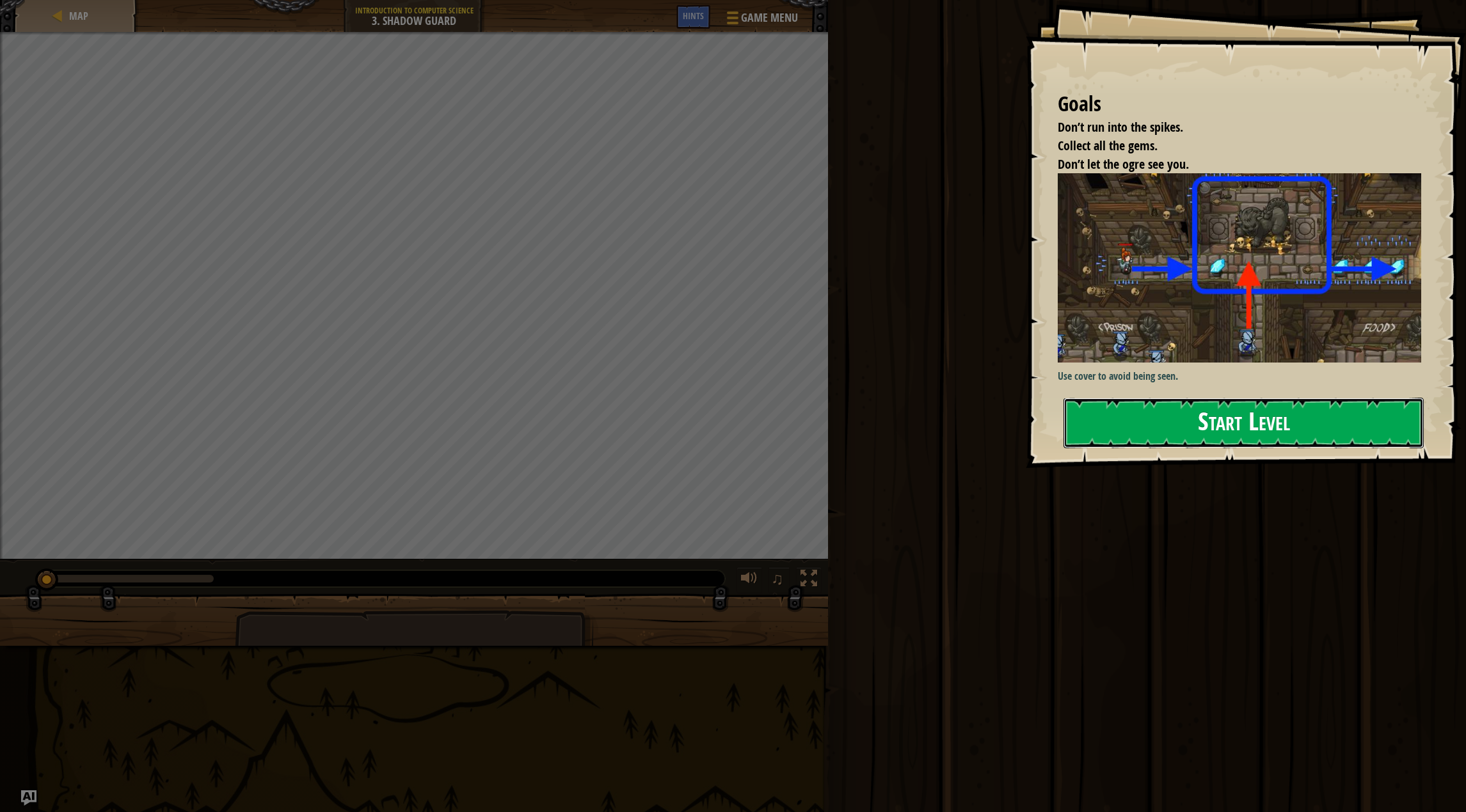
click at [1201, 398] on button "Start Level" at bounding box center [1244, 423] width 361 height 50
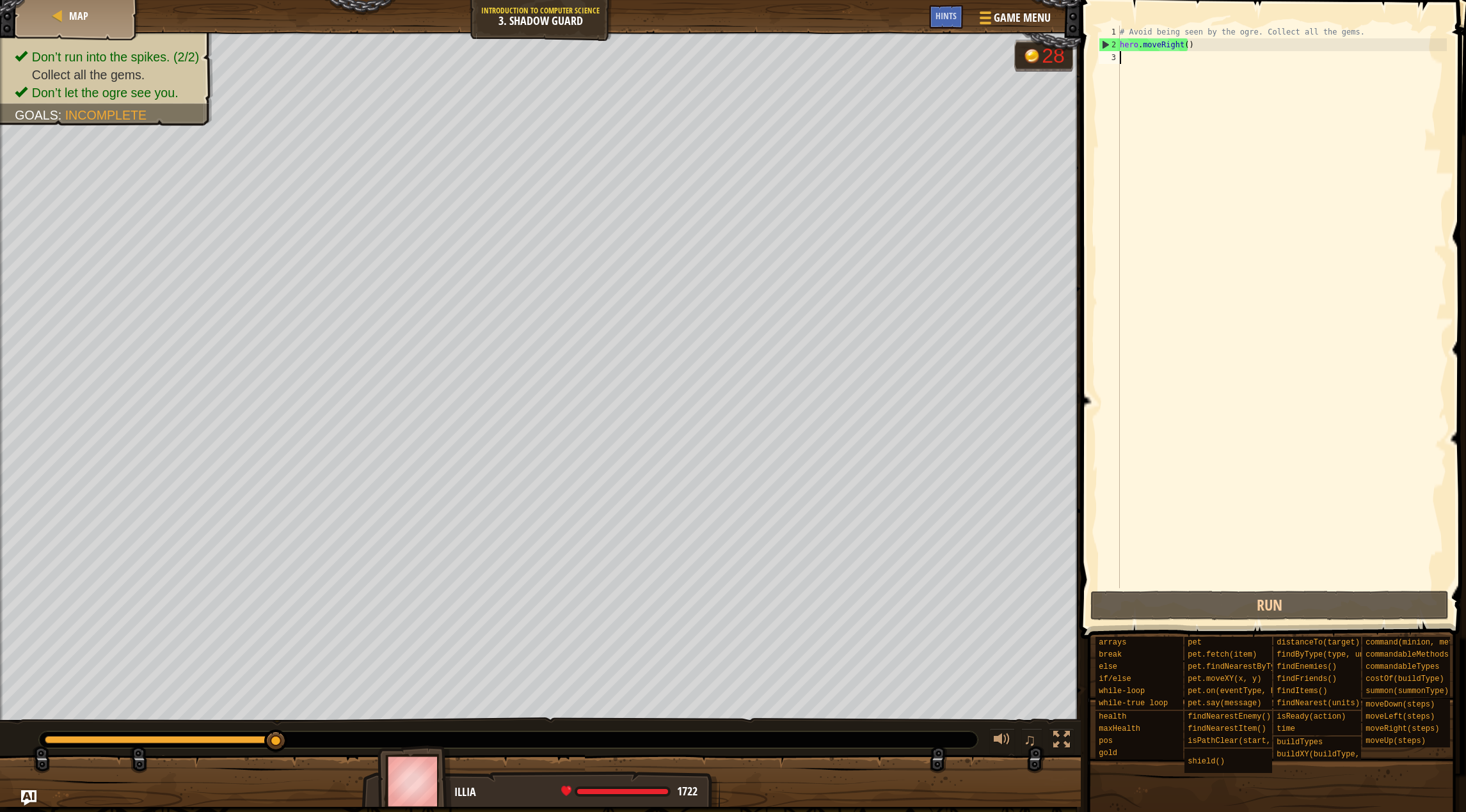
drag, startPoint x: 1201, startPoint y: 124, endPoint x: 1197, endPoint y: 114, distance: 10.8
click at [1201, 123] on div "# Avoid being seen by the ogre. Collect all the gems. hero . moveRight ( )" at bounding box center [1281, 319] width 330 height 588
click at [1184, 44] on div "# Avoid being seen by the ogre. Collect all the gems. hero . moveRight ( )" at bounding box center [1281, 319] width 330 height 588
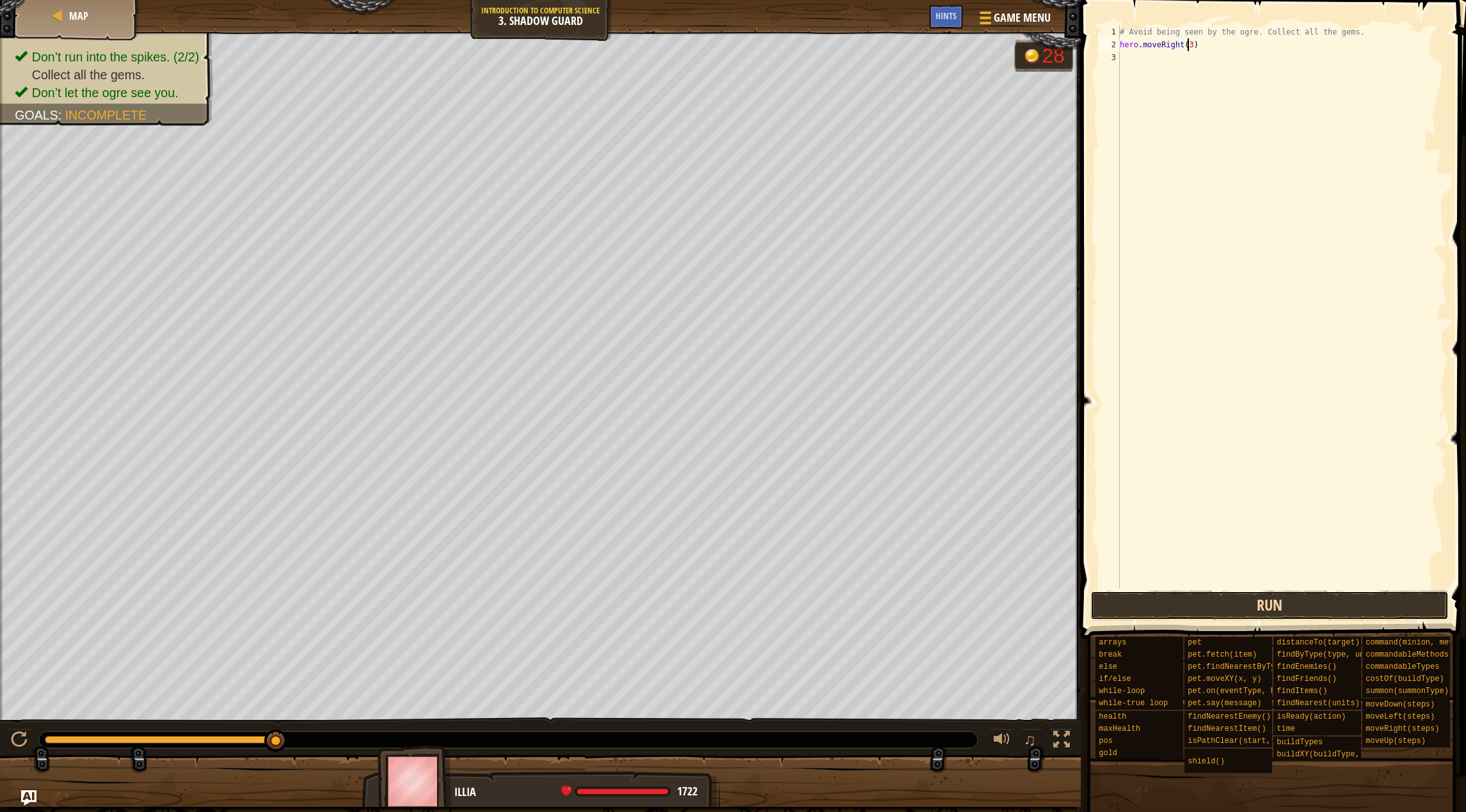
click at [1178, 609] on button "Run" at bounding box center [1270, 605] width 359 height 29
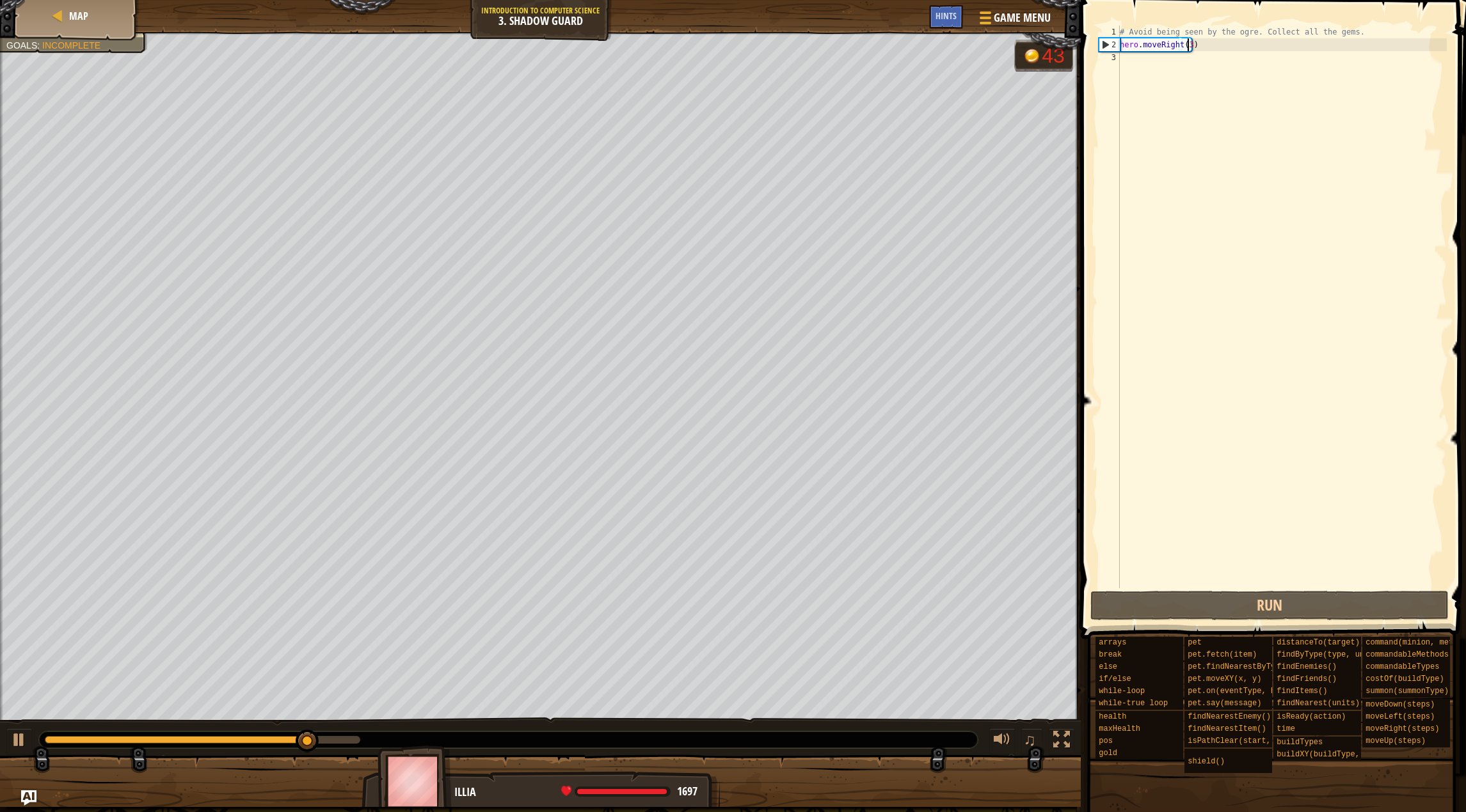
click at [1184, 48] on div "# Avoid being seen by the ogre. Collect all the gems. hero . moveRight ( 3 )" at bounding box center [1281, 319] width 330 height 588
click at [1187, 50] on div "# Avoid being seen by the ogre. Collect all the gems. hero . moveRight ( 3 )" at bounding box center [1281, 319] width 330 height 588
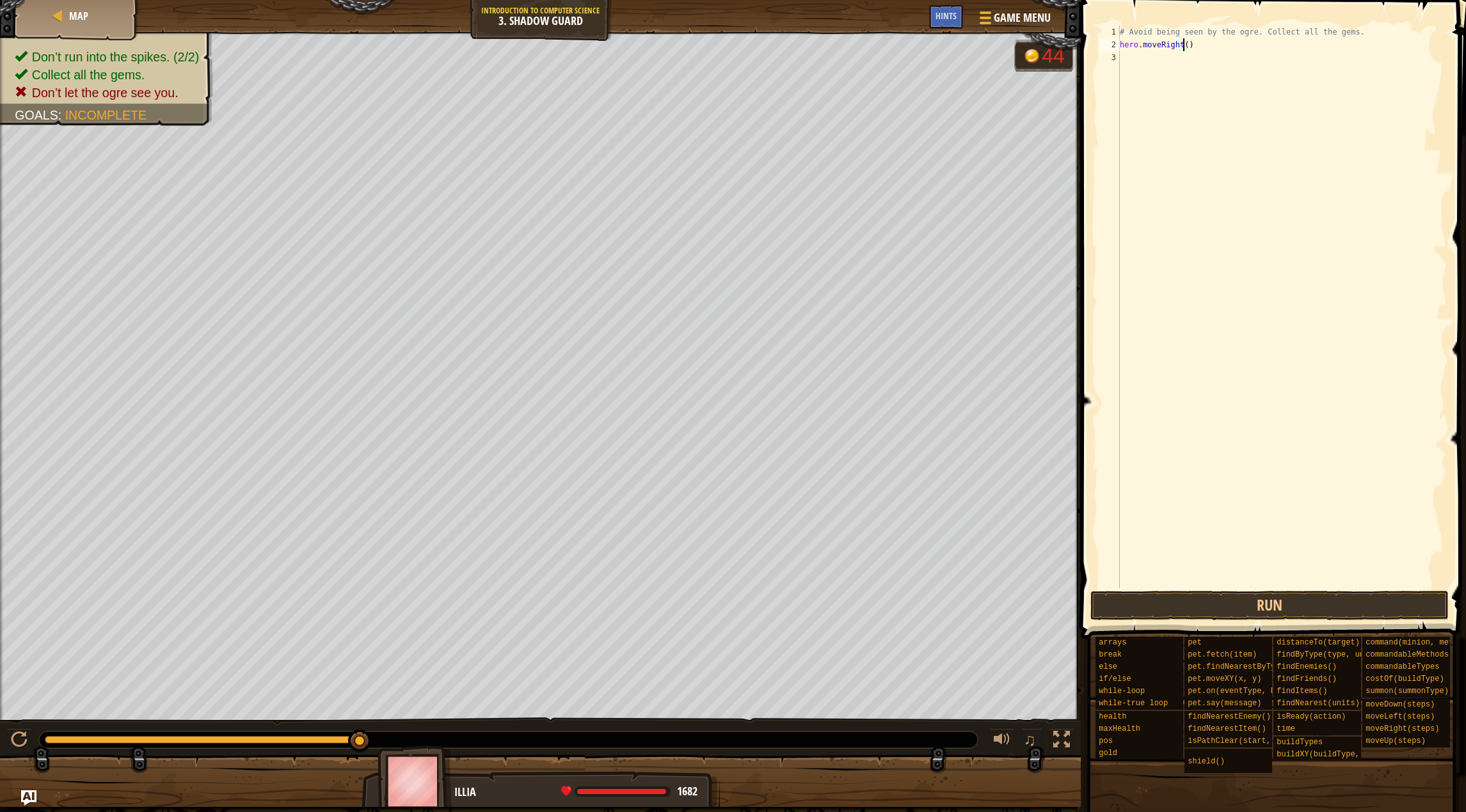
type textarea "hero.moveRight(1)"
click at [1140, 51] on div "# Avoid being seen by the ogre. Collect all the gems. hero . moveRight ( 1 )" at bounding box center [1281, 319] width 330 height 588
type textarea "hero.moveUp(1);"
type textarea "hero.moveRight();"
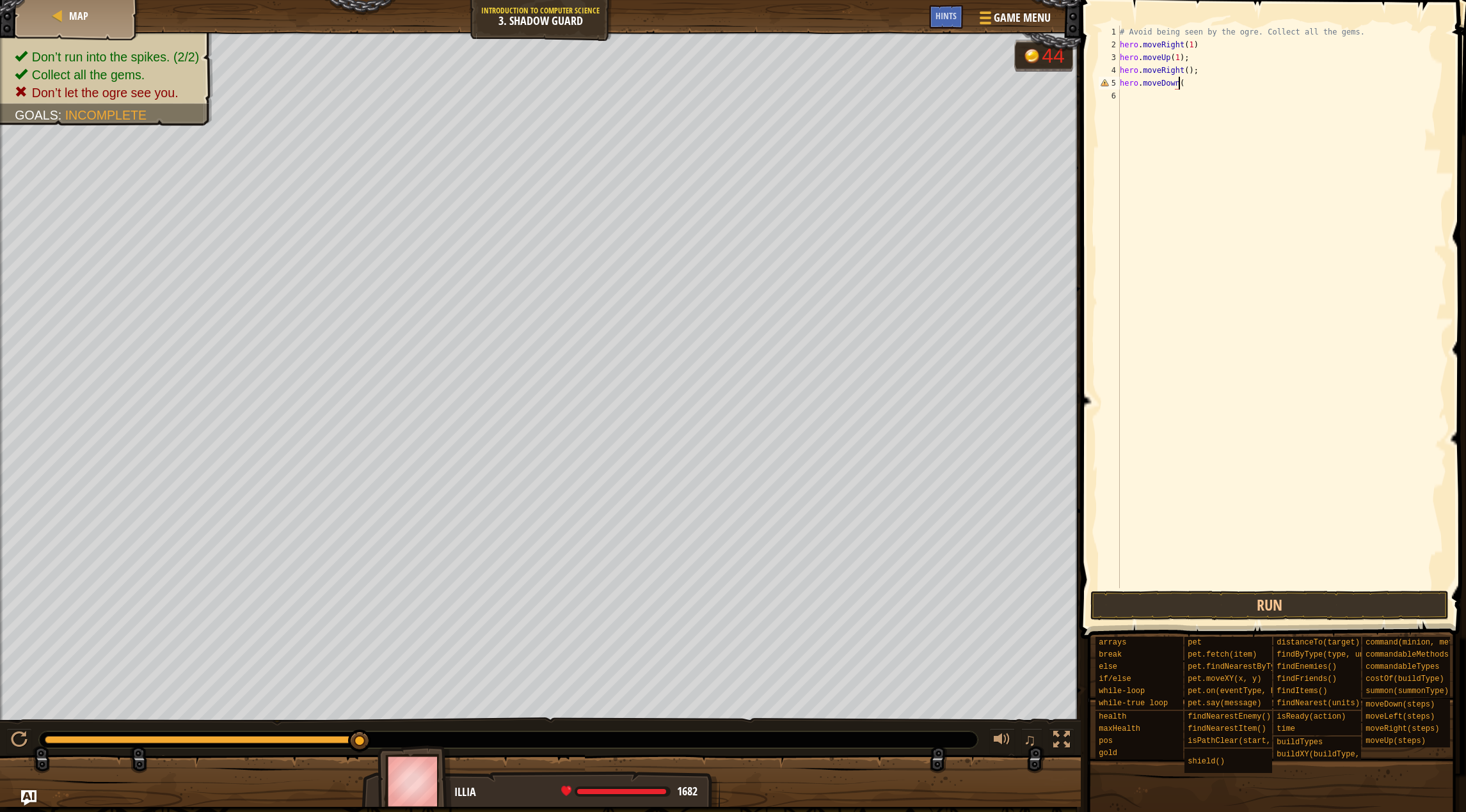
scroll to position [6, 4]
type textarea "hero.moveDown();"
type textarea "hero.moveRight();"
click at [1247, 610] on button "Run" at bounding box center [1270, 605] width 359 height 29
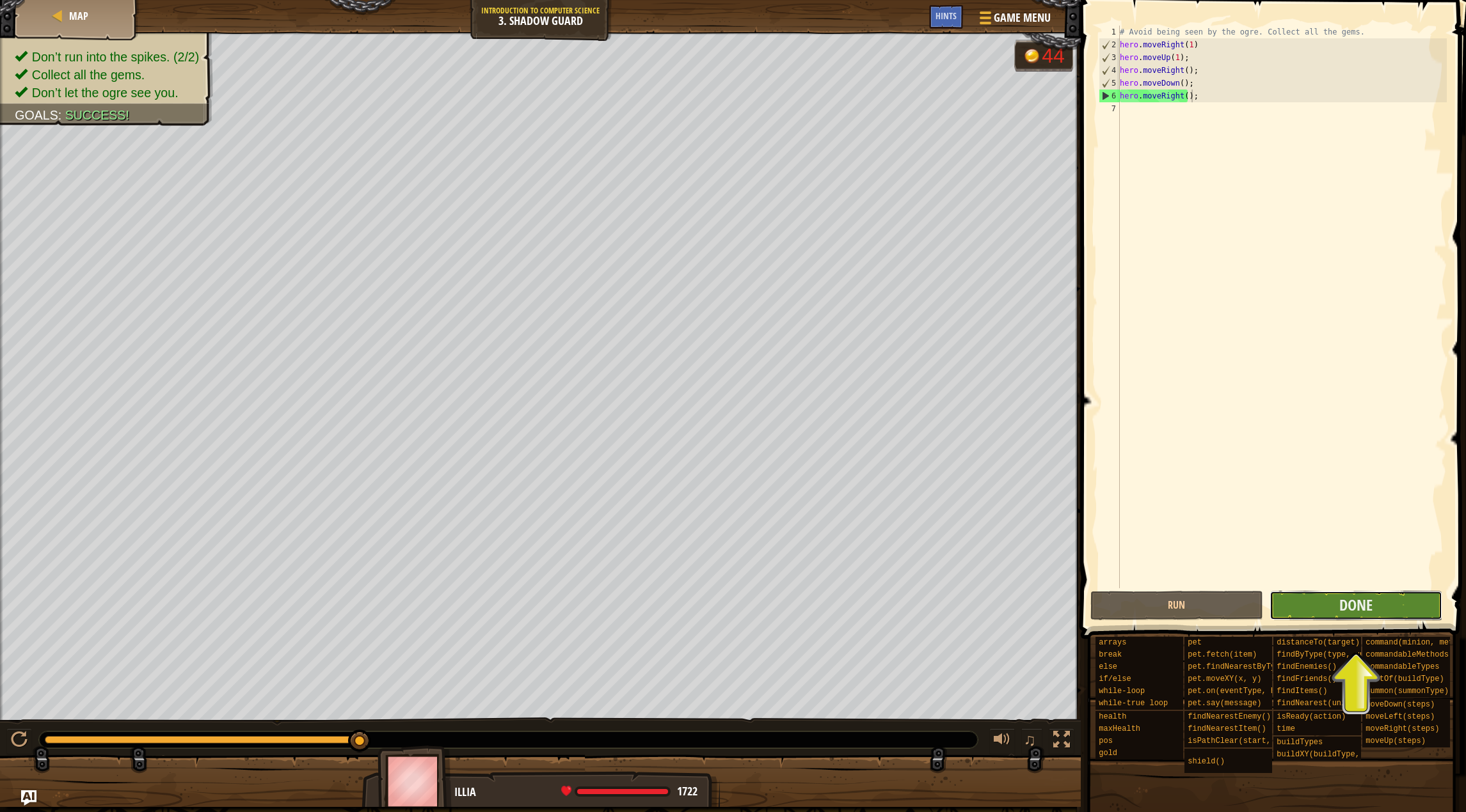
click at [1387, 605] on button "Done" at bounding box center [1356, 605] width 173 height 29
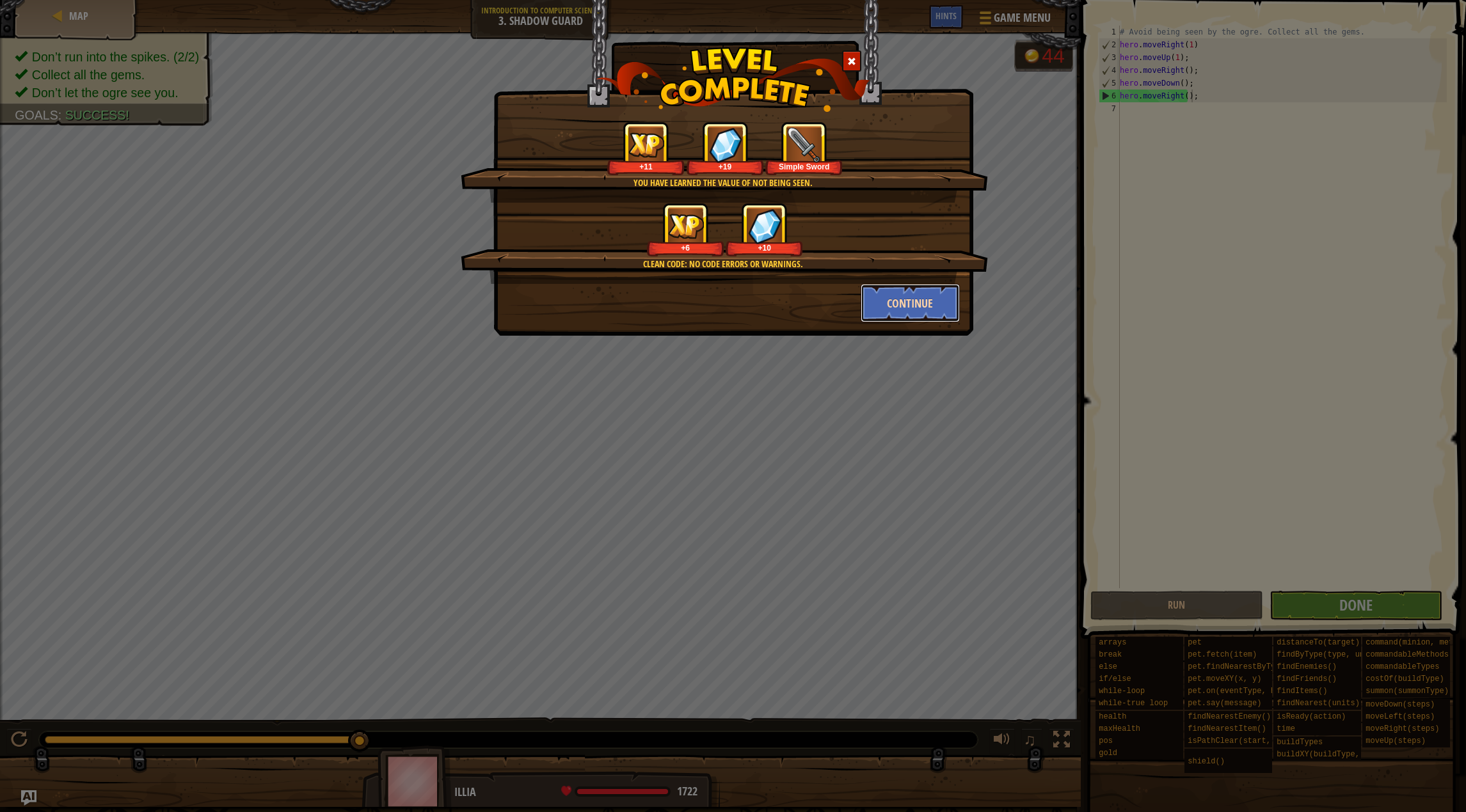
click at [894, 295] on button "Continue" at bounding box center [910, 302] width 99 height 38
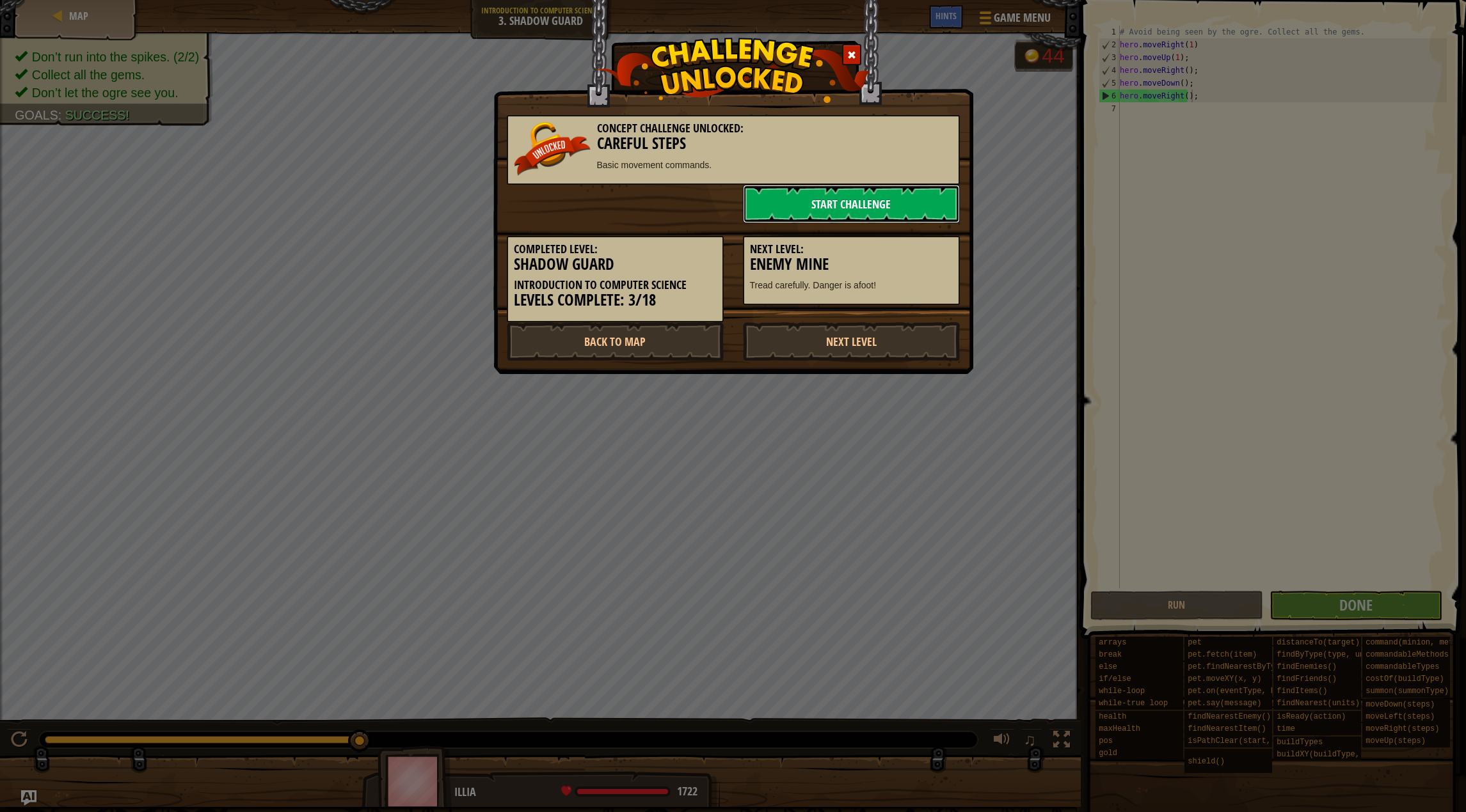
click at [832, 195] on link "Start Challenge" at bounding box center [851, 203] width 217 height 38
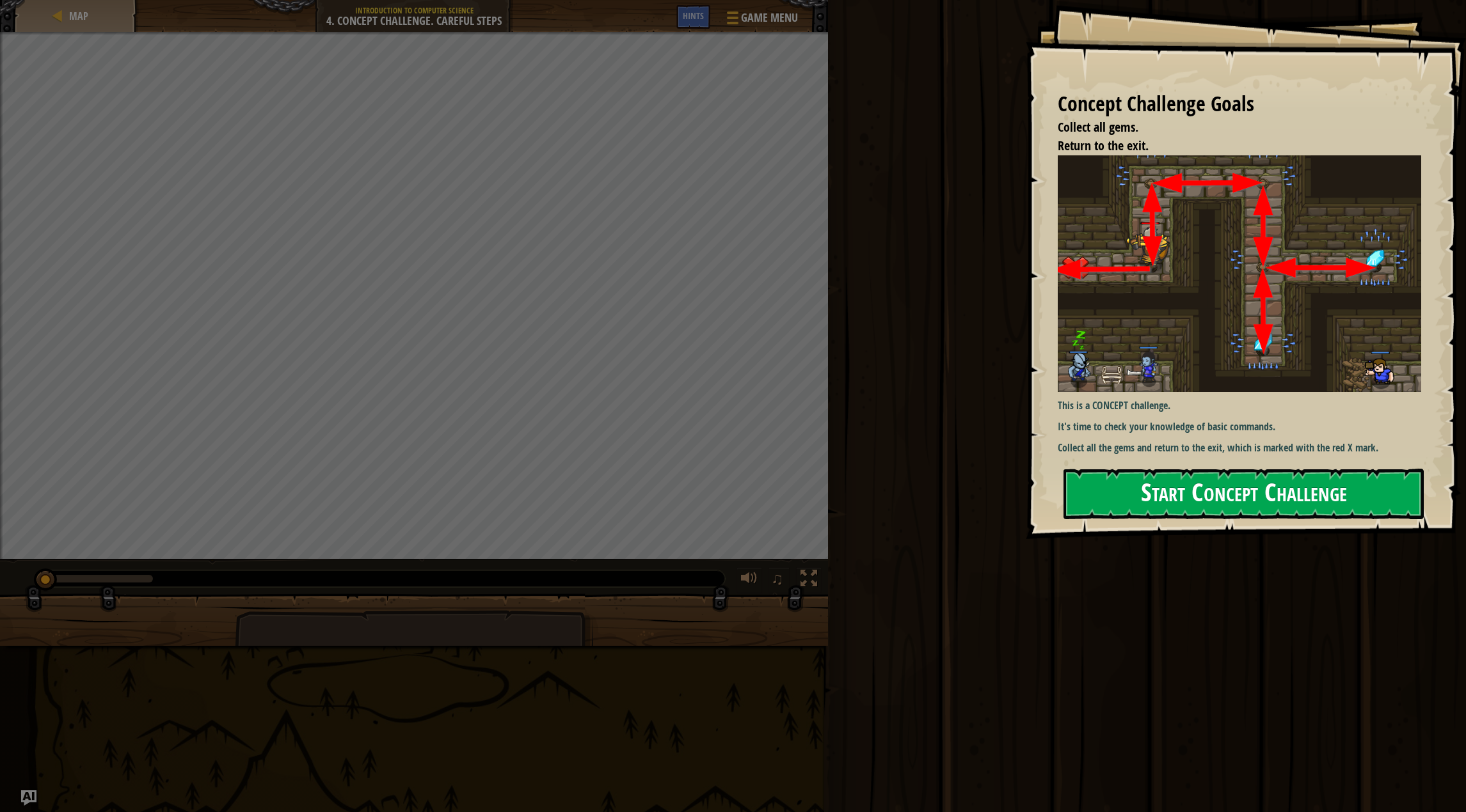
click at [1336, 493] on button "Start Concept Challenge" at bounding box center [1244, 494] width 361 height 50
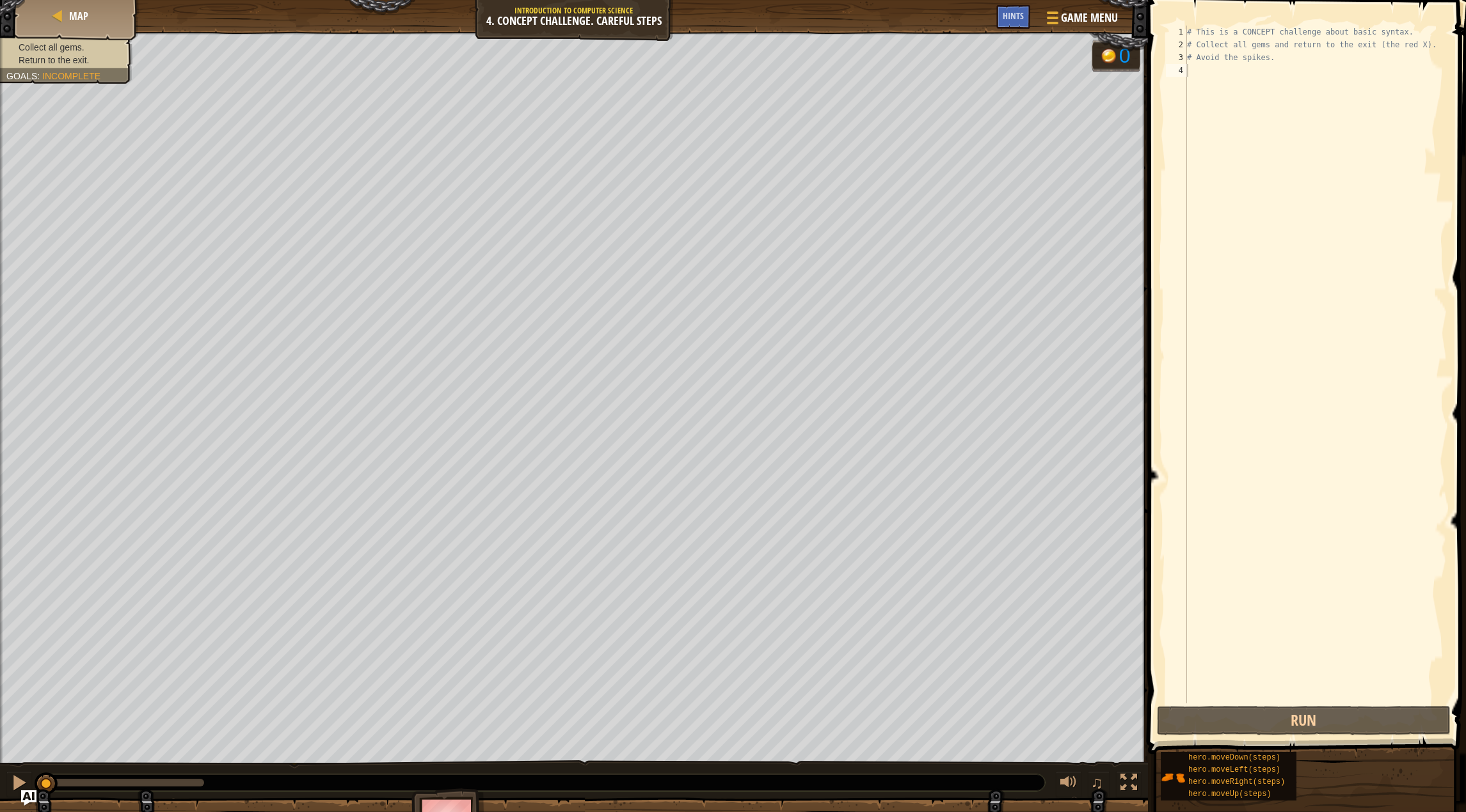
click at [1241, 586] on div "# This is a CONCEPT challenge about basic syntax. # Collect all gems and return…" at bounding box center [1315, 377] width 262 height 704
type textarea "/"
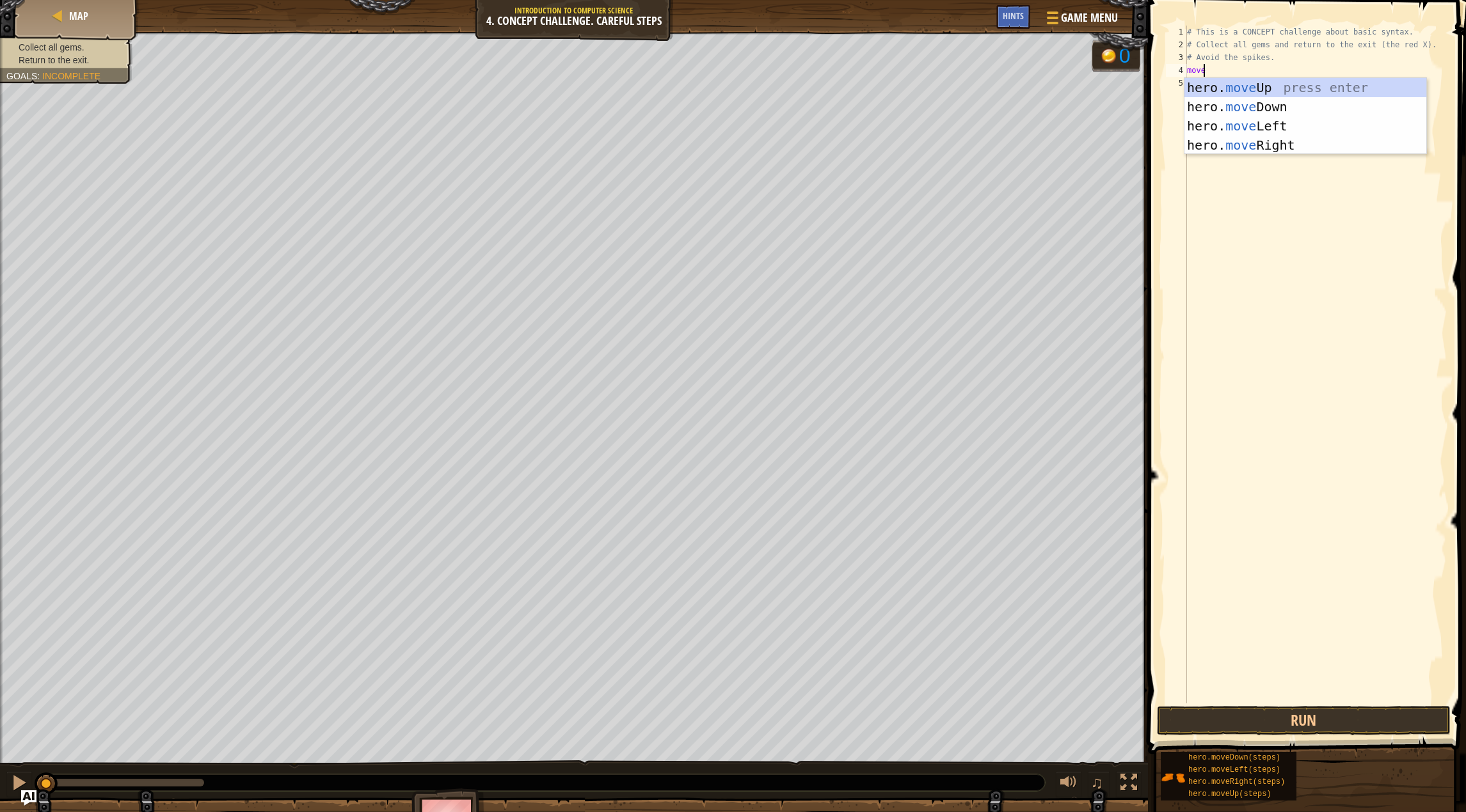
scroll to position [6, 1]
type textarea "m"
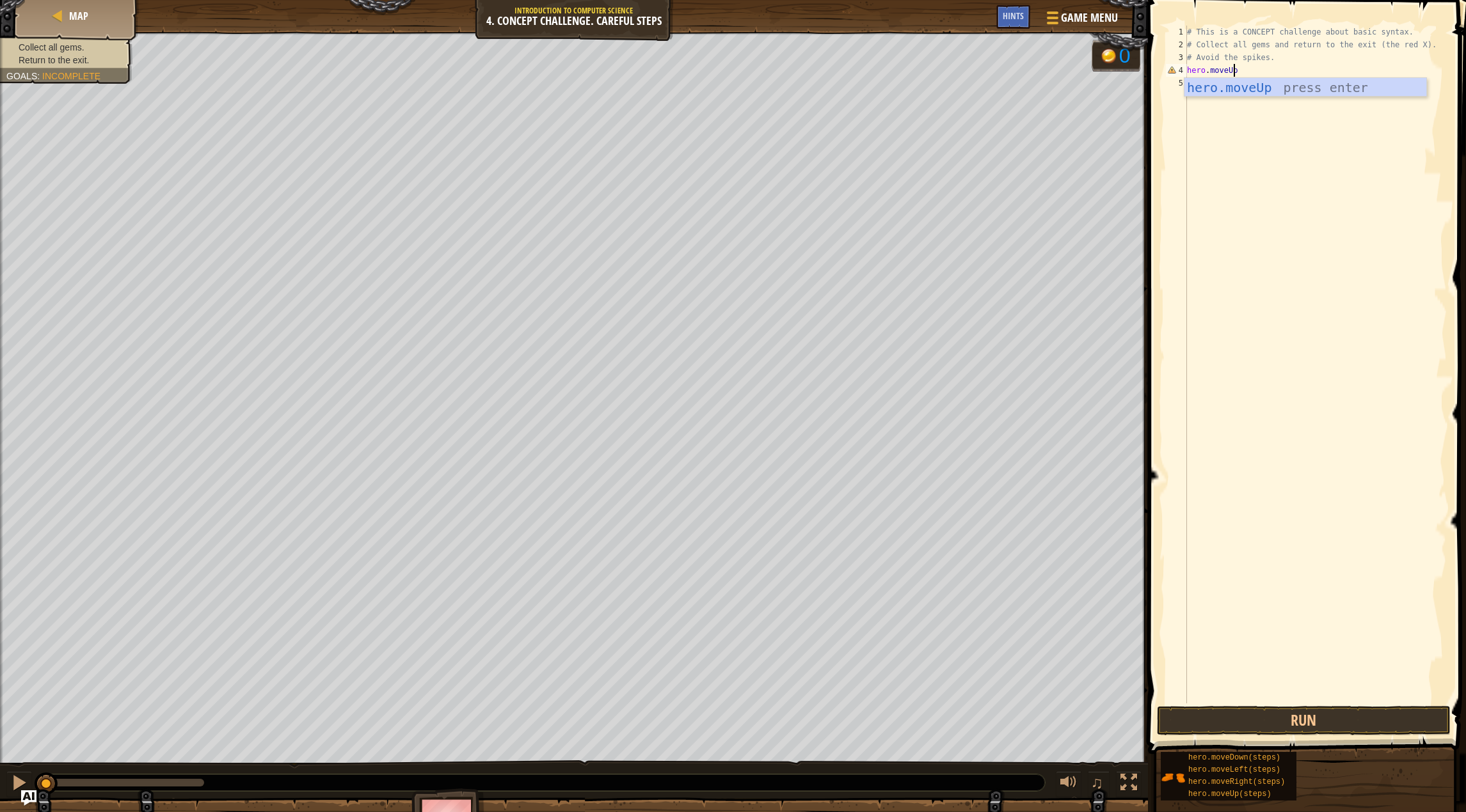
type textarea "hero.moveUp()"
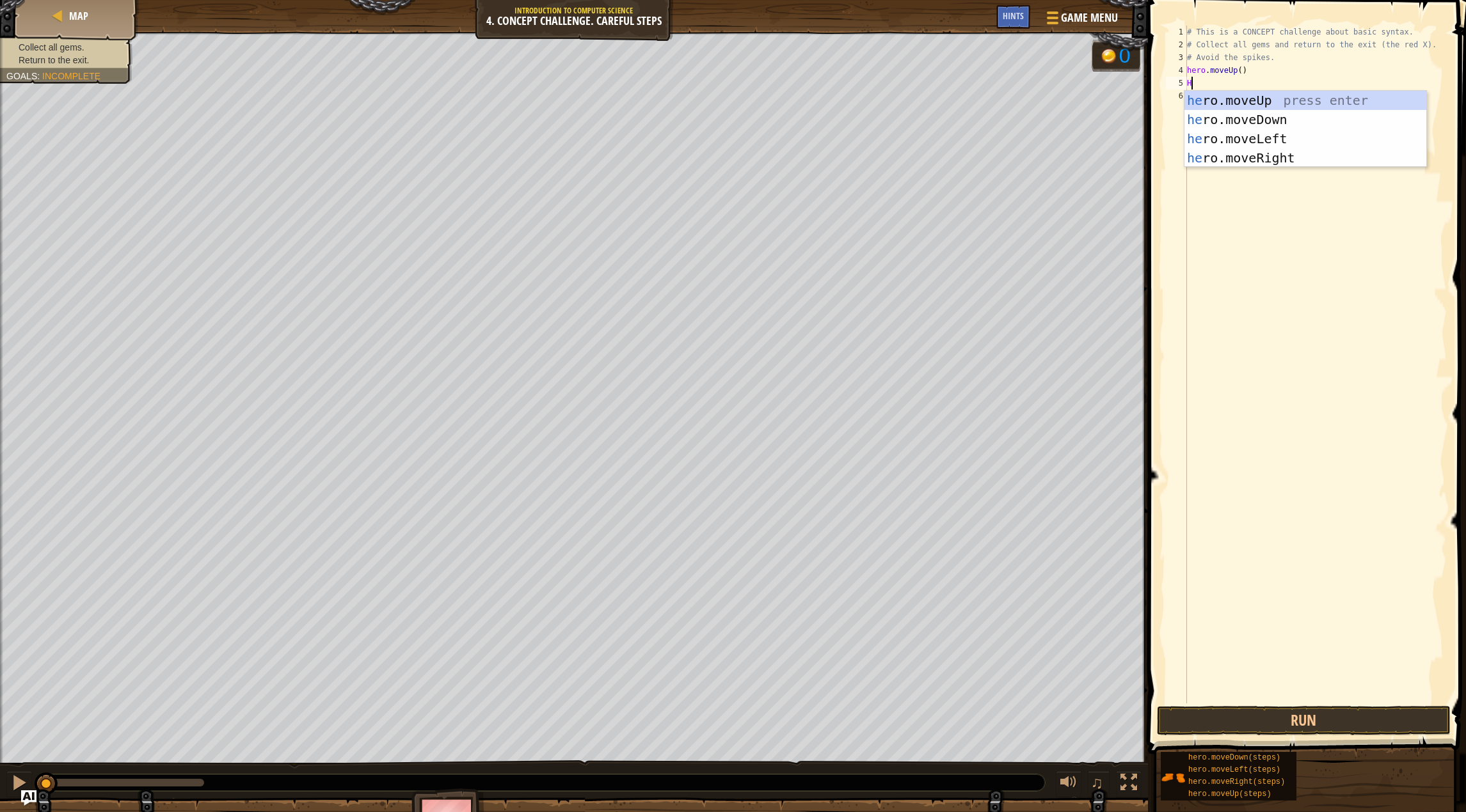
type textarea "H"
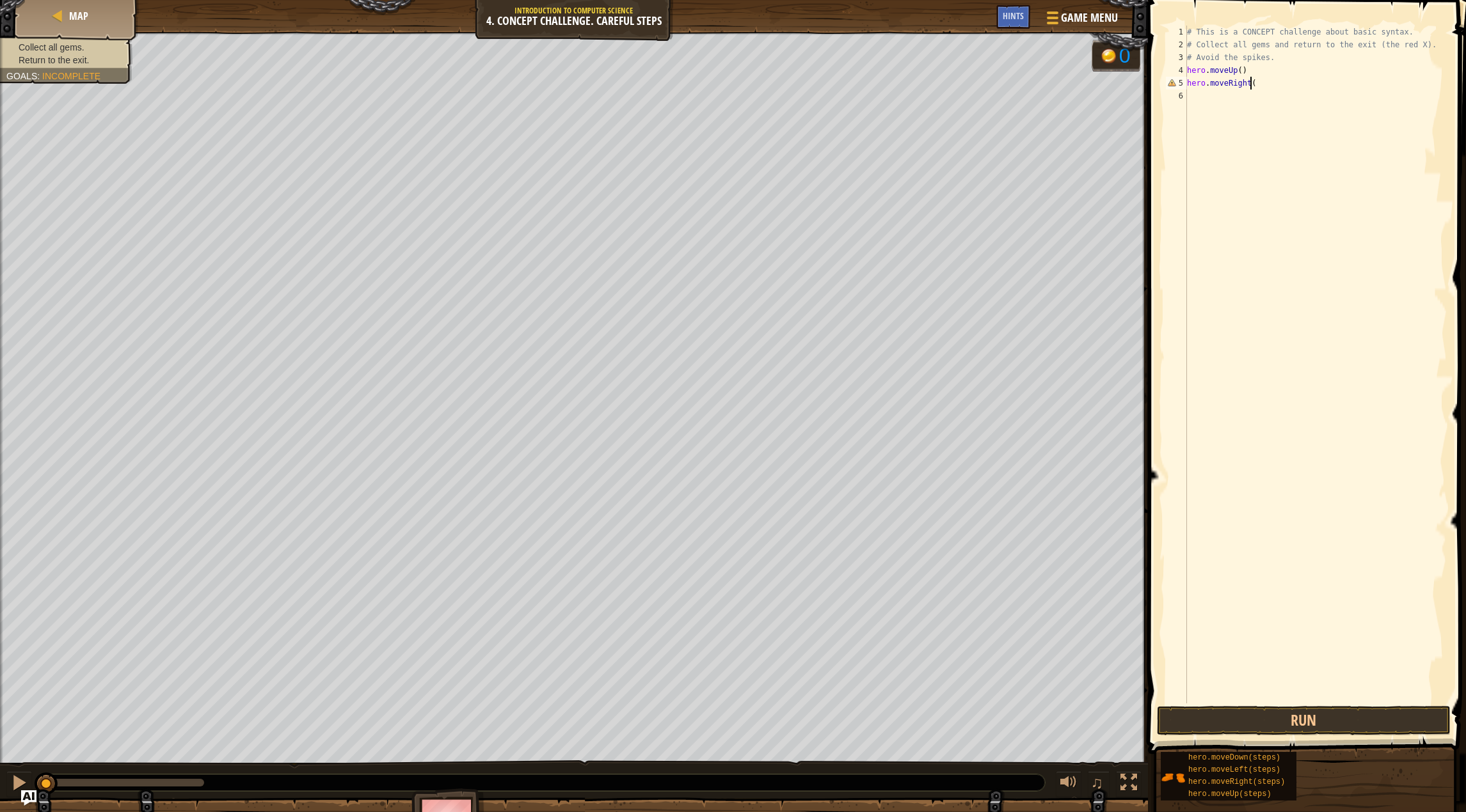
type textarea "hero.moveRight()"
type textarea "hero.moveDown(2)"
type textarea "hero.moveUp()"
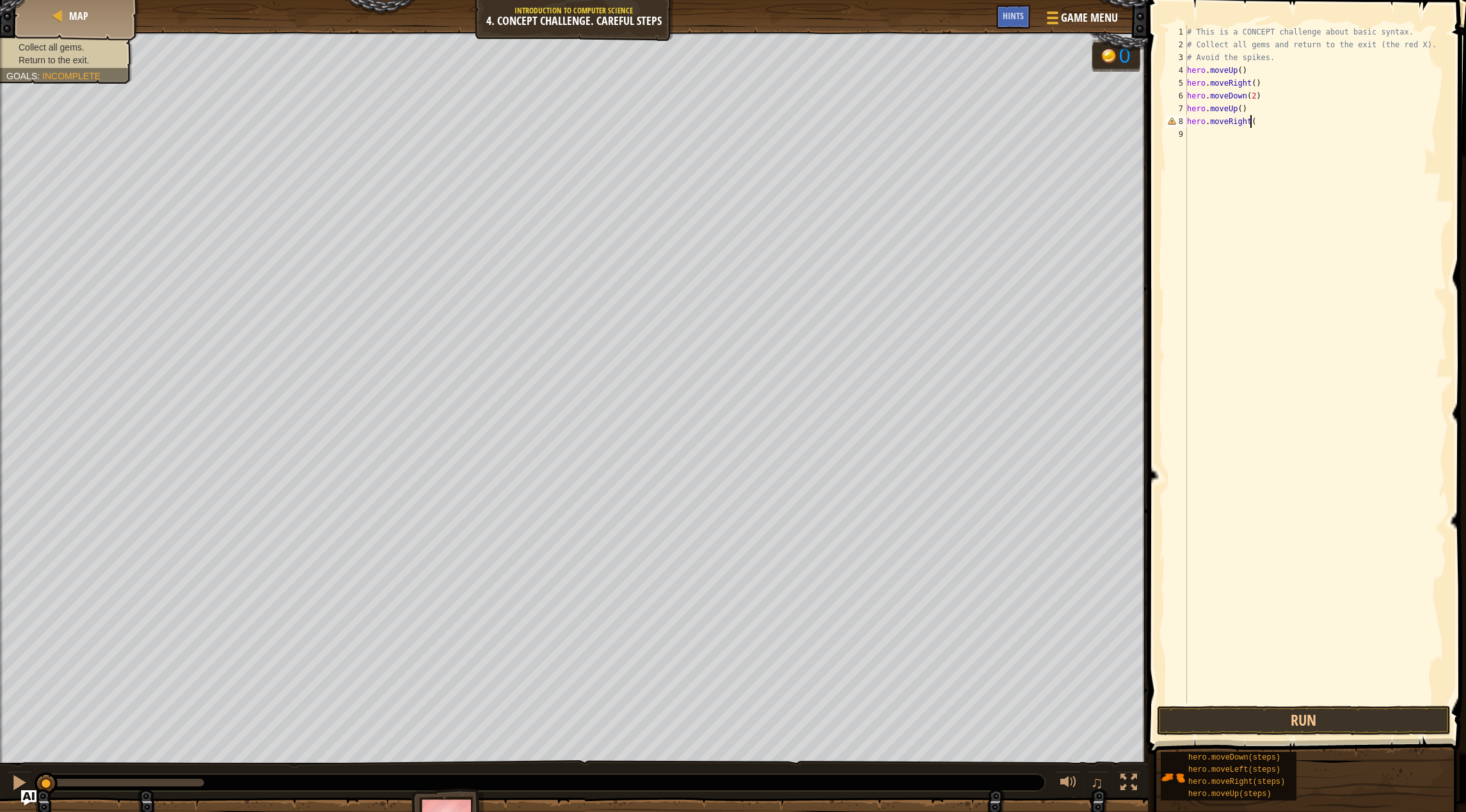
scroll to position [6, 4]
click at [1287, 711] on button "Run" at bounding box center [1304, 721] width 294 height 29
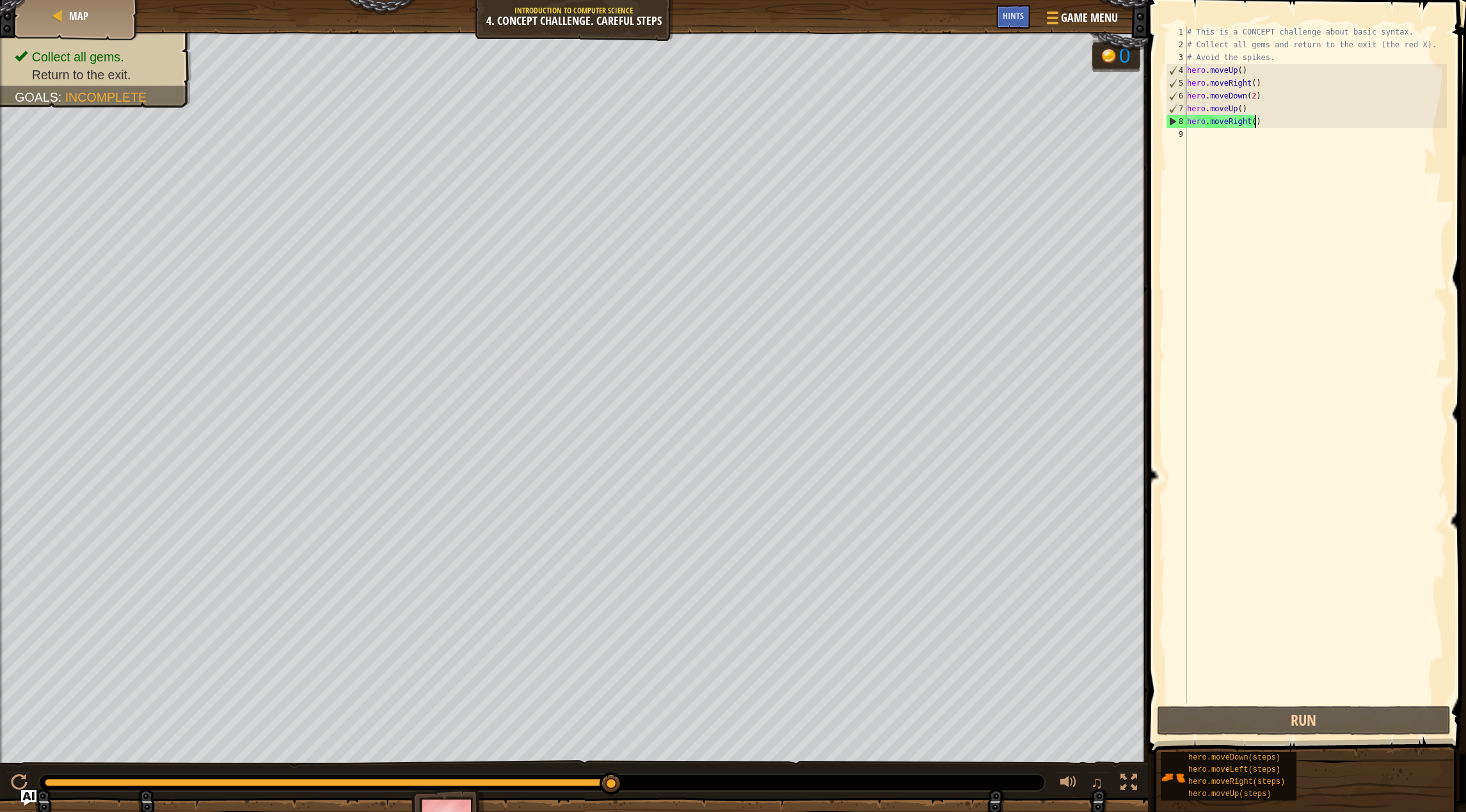
drag, startPoint x: 1260, startPoint y: 126, endPoint x: 1244, endPoint y: 129, distance: 16.3
click at [1244, 129] on div "# This is a CONCEPT challenge about basic syntax. # Collect all gems and return…" at bounding box center [1315, 377] width 262 height 704
type textarea "hero.moveRight()"
click at [1237, 137] on div "# This is a CONCEPT challenge about basic syntax. # Collect all gems and return…" at bounding box center [1315, 365] width 262 height 678
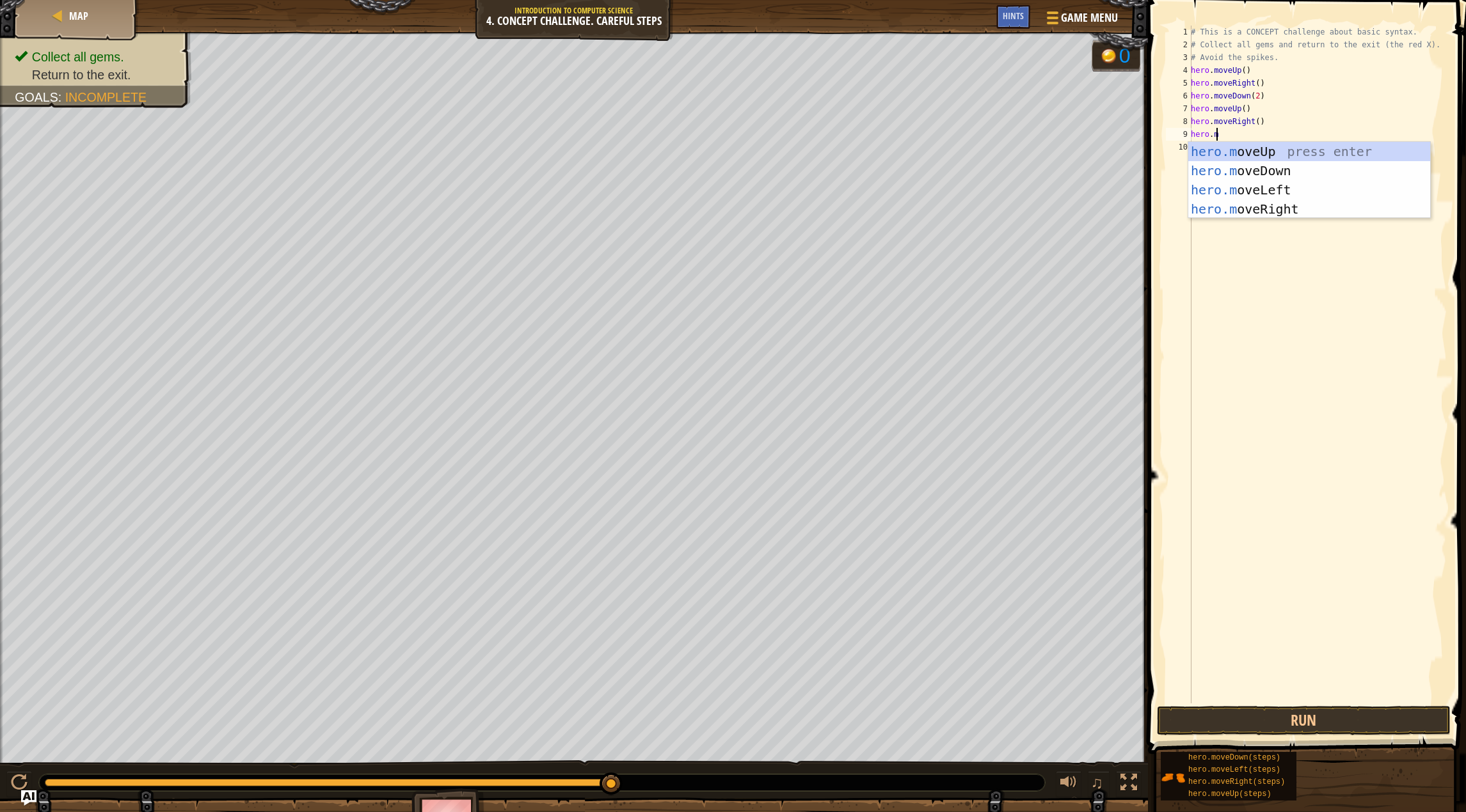
scroll to position [6, 2]
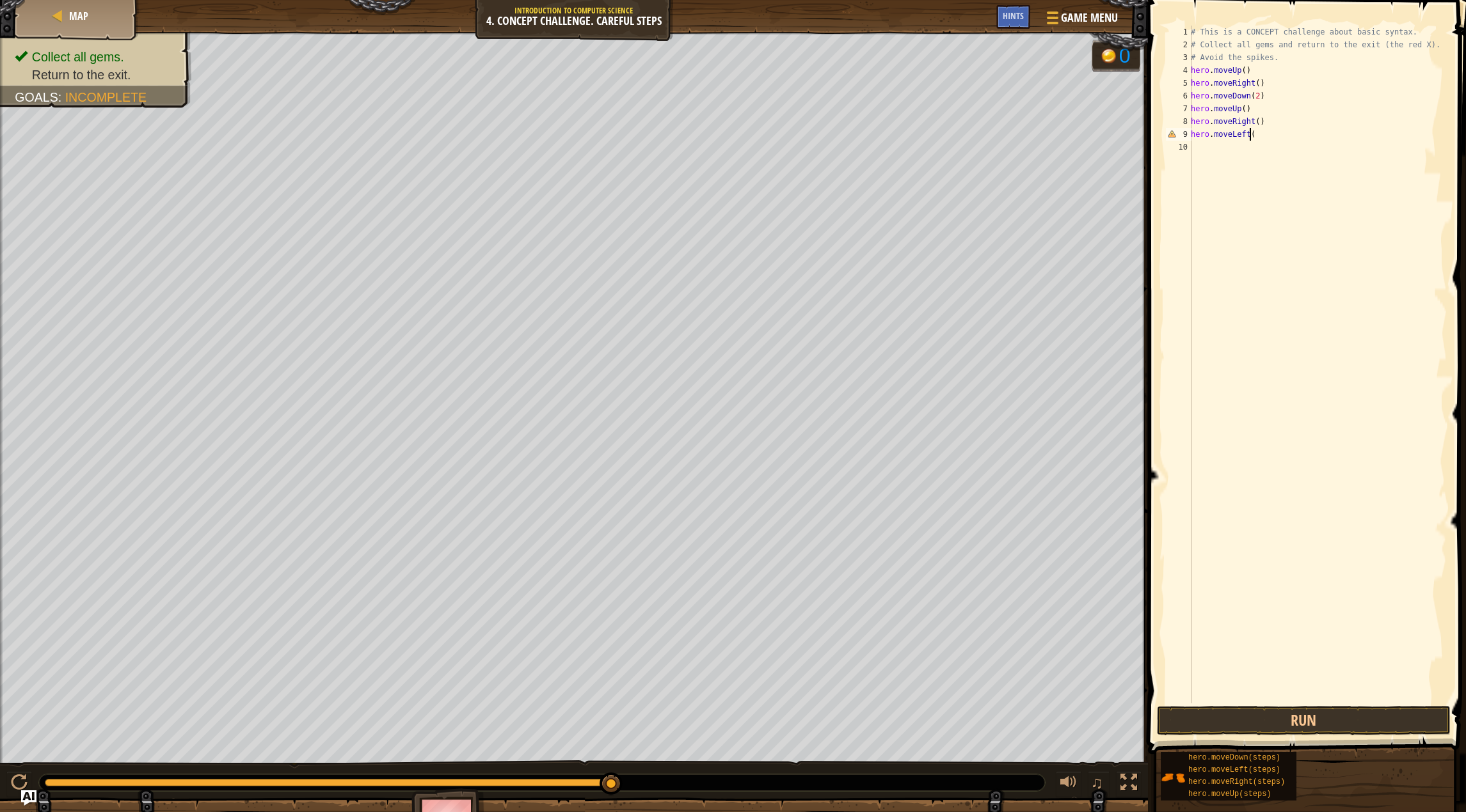
type textarea "hero.moveLeft()"
type textarea "hero.moveUp()"
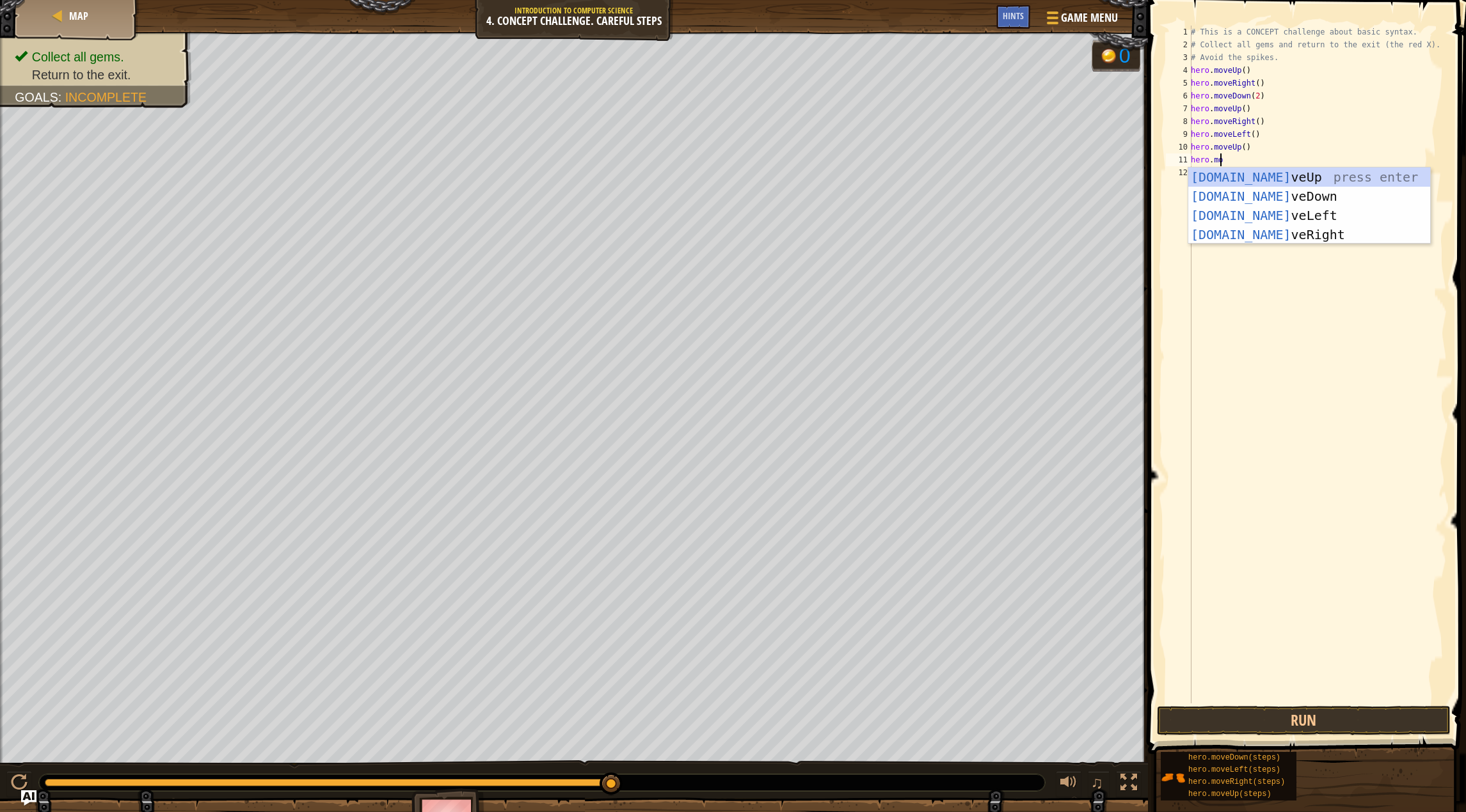
scroll to position [6, 2]
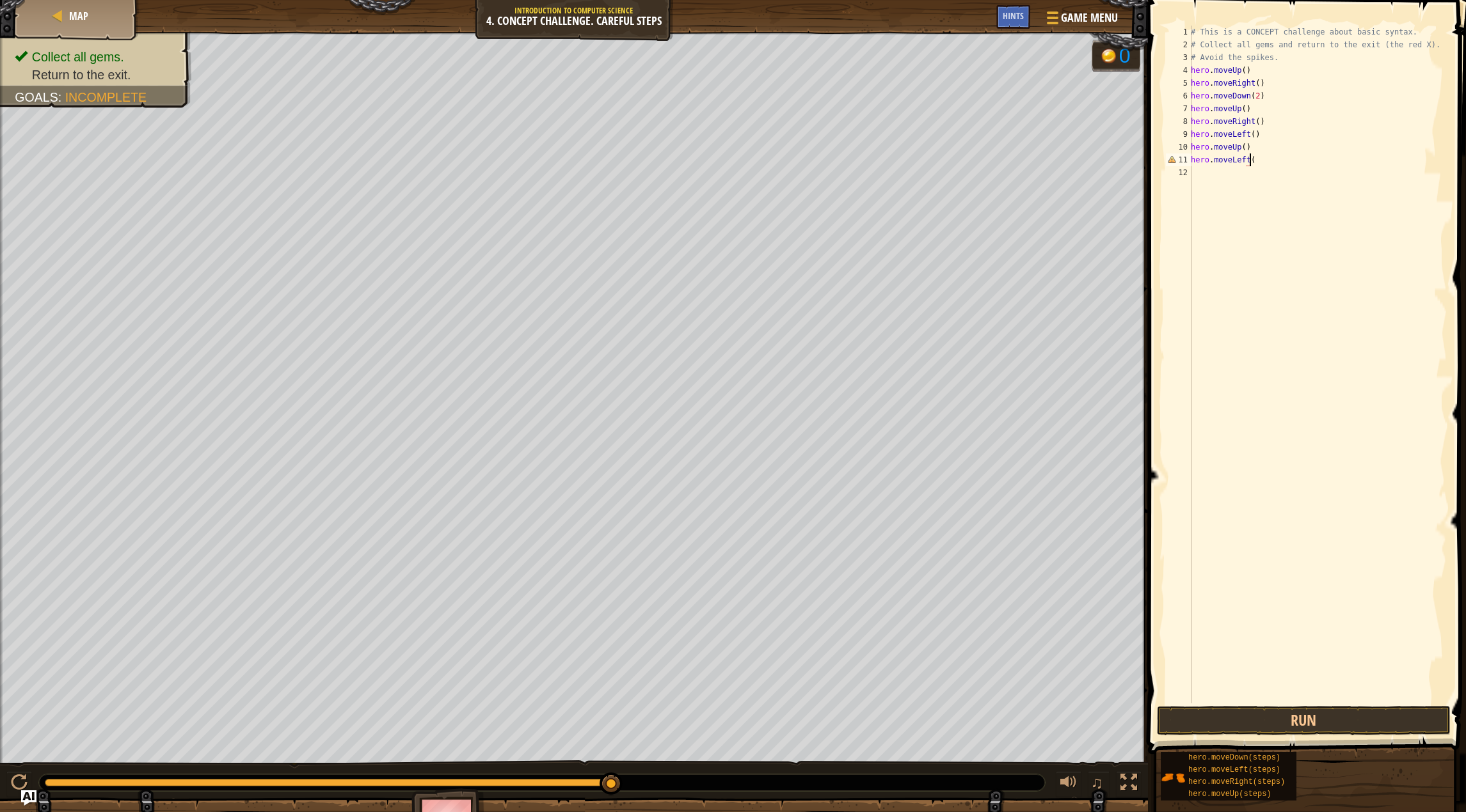
type textarea "hero.moveLeft()"
type textarea "heromoveDown()"
click at [1206, 171] on div "# This is a CONCEPT challenge about basic syntax. # Collect all gems and return…" at bounding box center [1317, 377] width 259 height 704
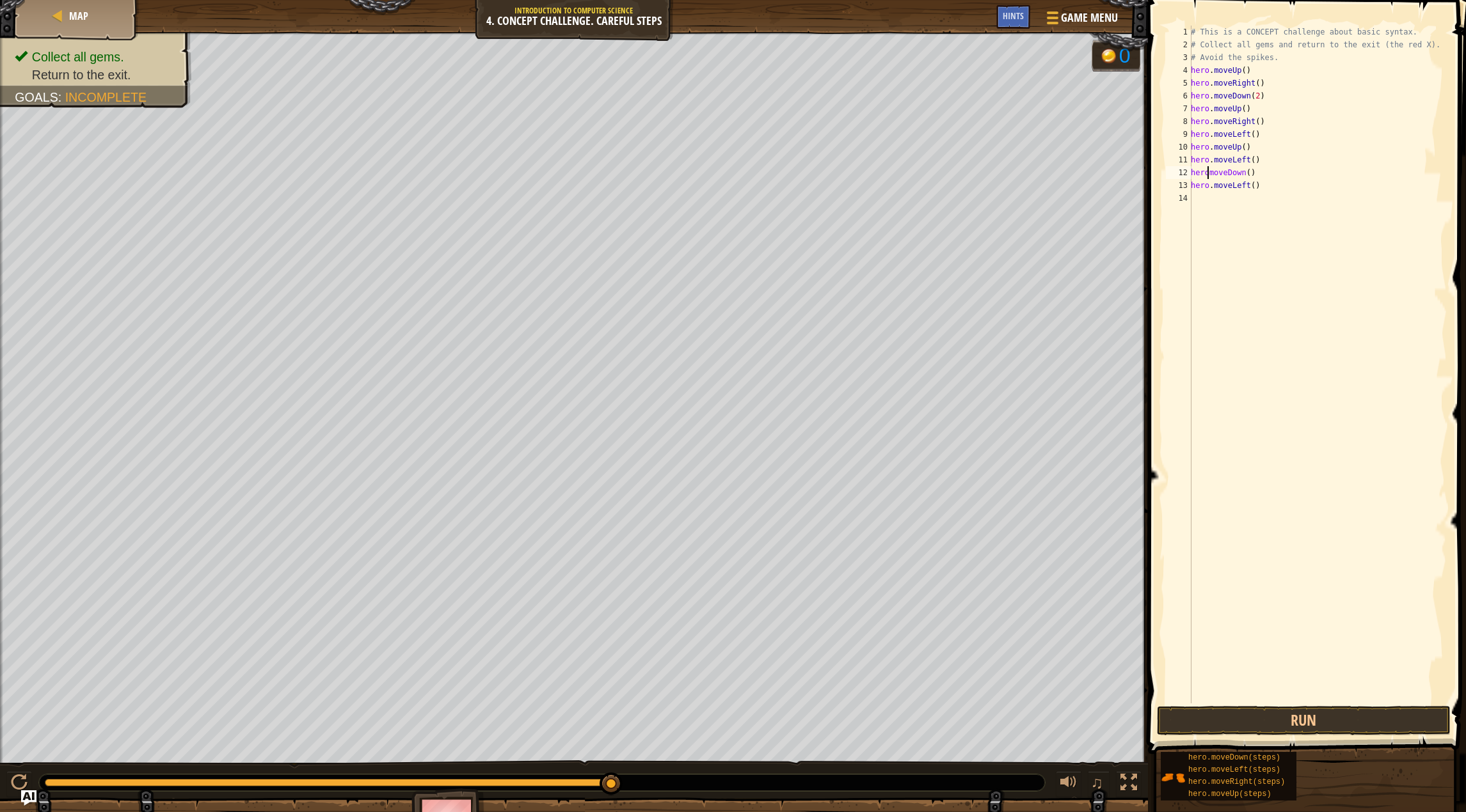
scroll to position [6, 1]
click at [1322, 148] on div "# This is a CONCEPT challenge about basic syntax. # Collect all gems and return…" at bounding box center [1317, 377] width 259 height 704
type textarea "hero.moveUp()"
click at [1349, 729] on button "Run" at bounding box center [1304, 721] width 294 height 29
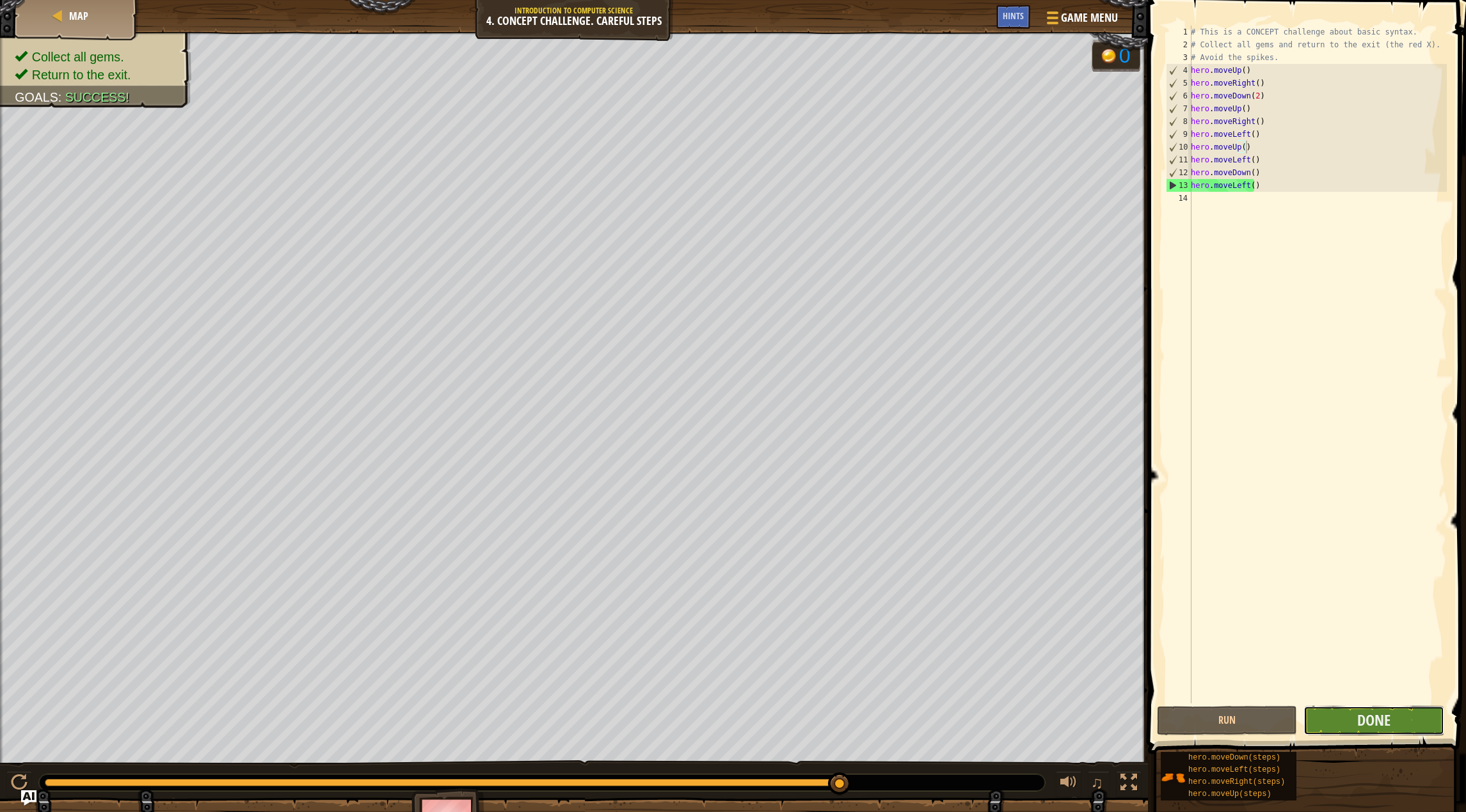
click at [1401, 711] on button "Done" at bounding box center [1373, 721] width 140 height 29
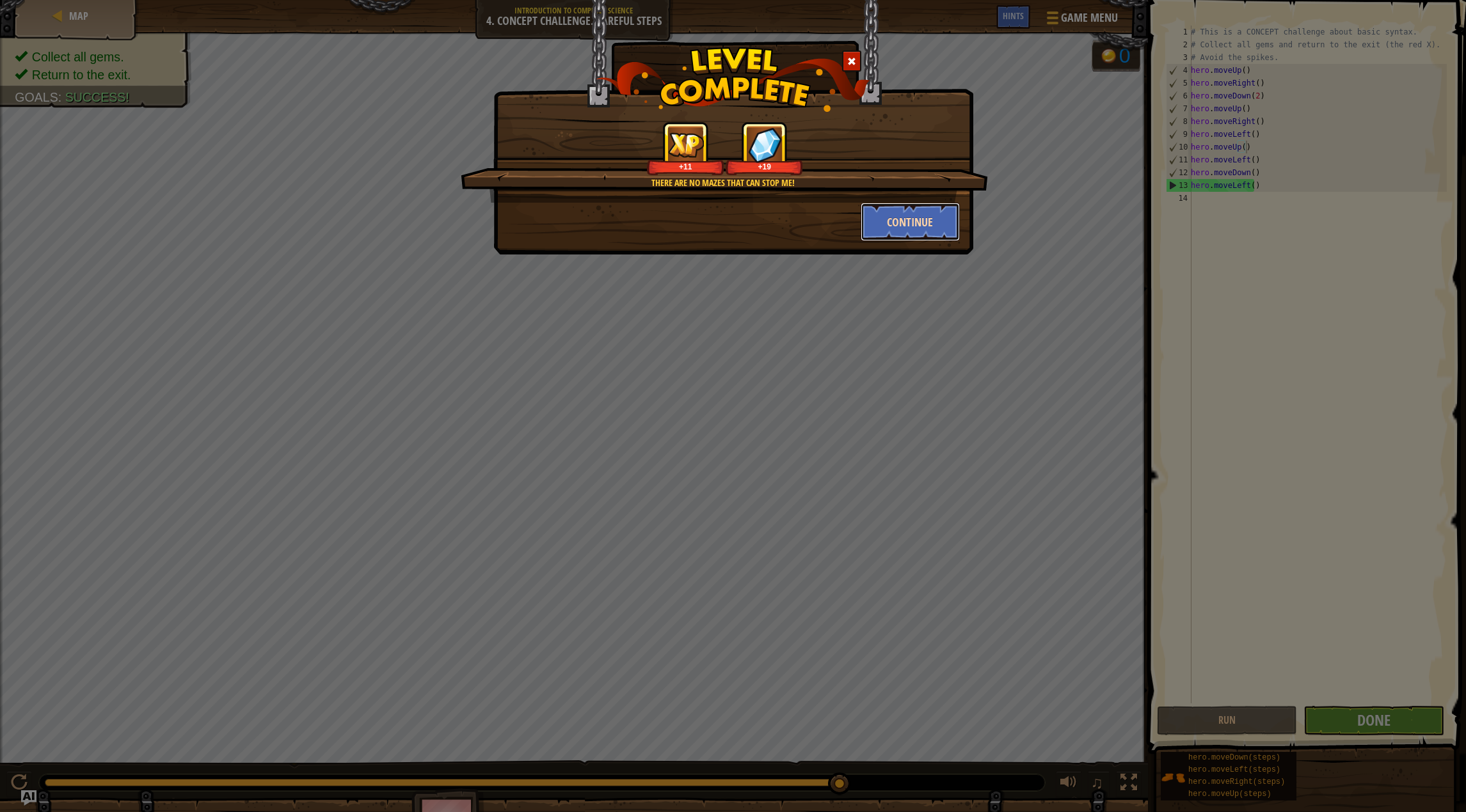
click at [955, 234] on button "Continue" at bounding box center [910, 221] width 99 height 38
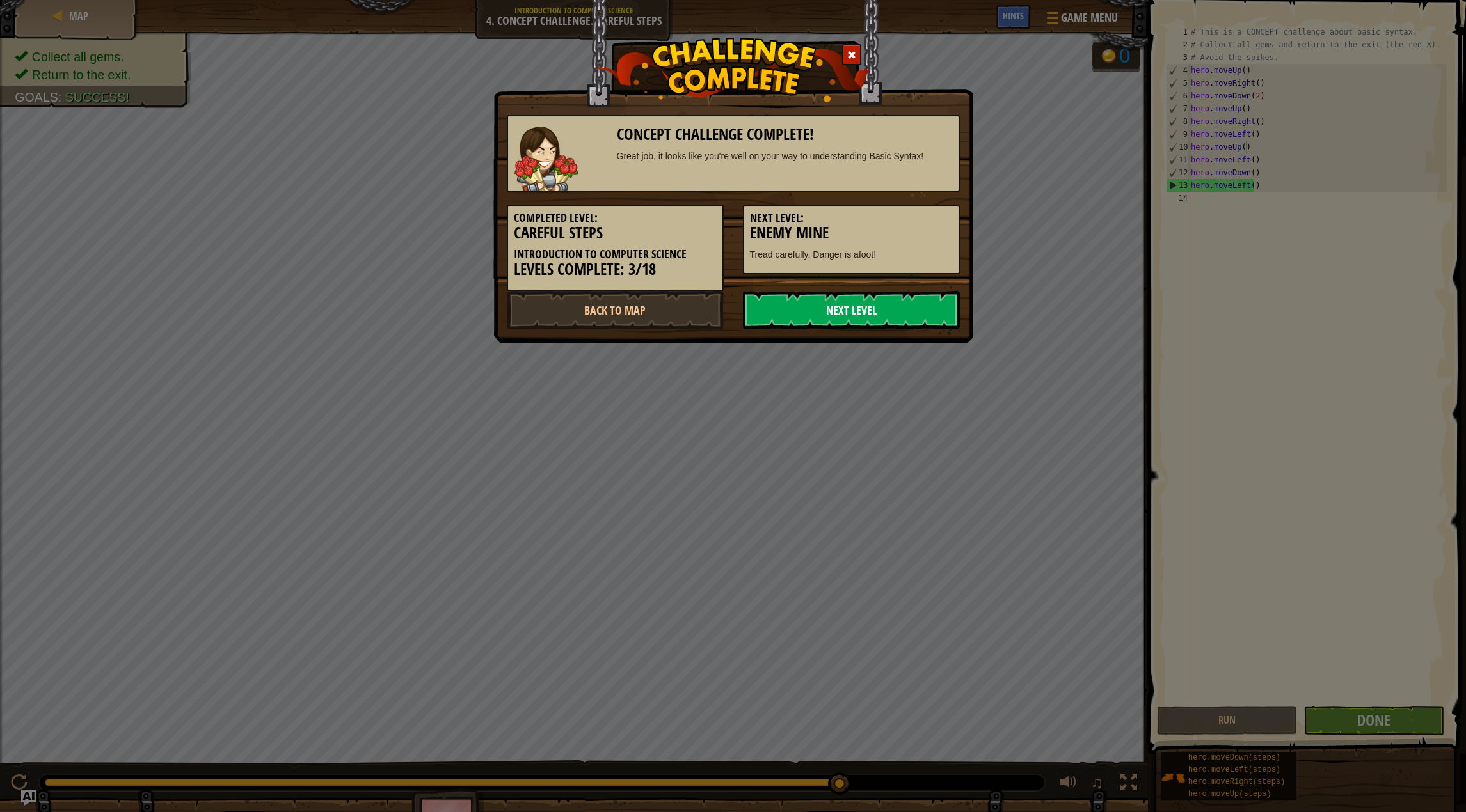
click at [908, 307] on link "Next Level" at bounding box center [851, 310] width 217 height 38
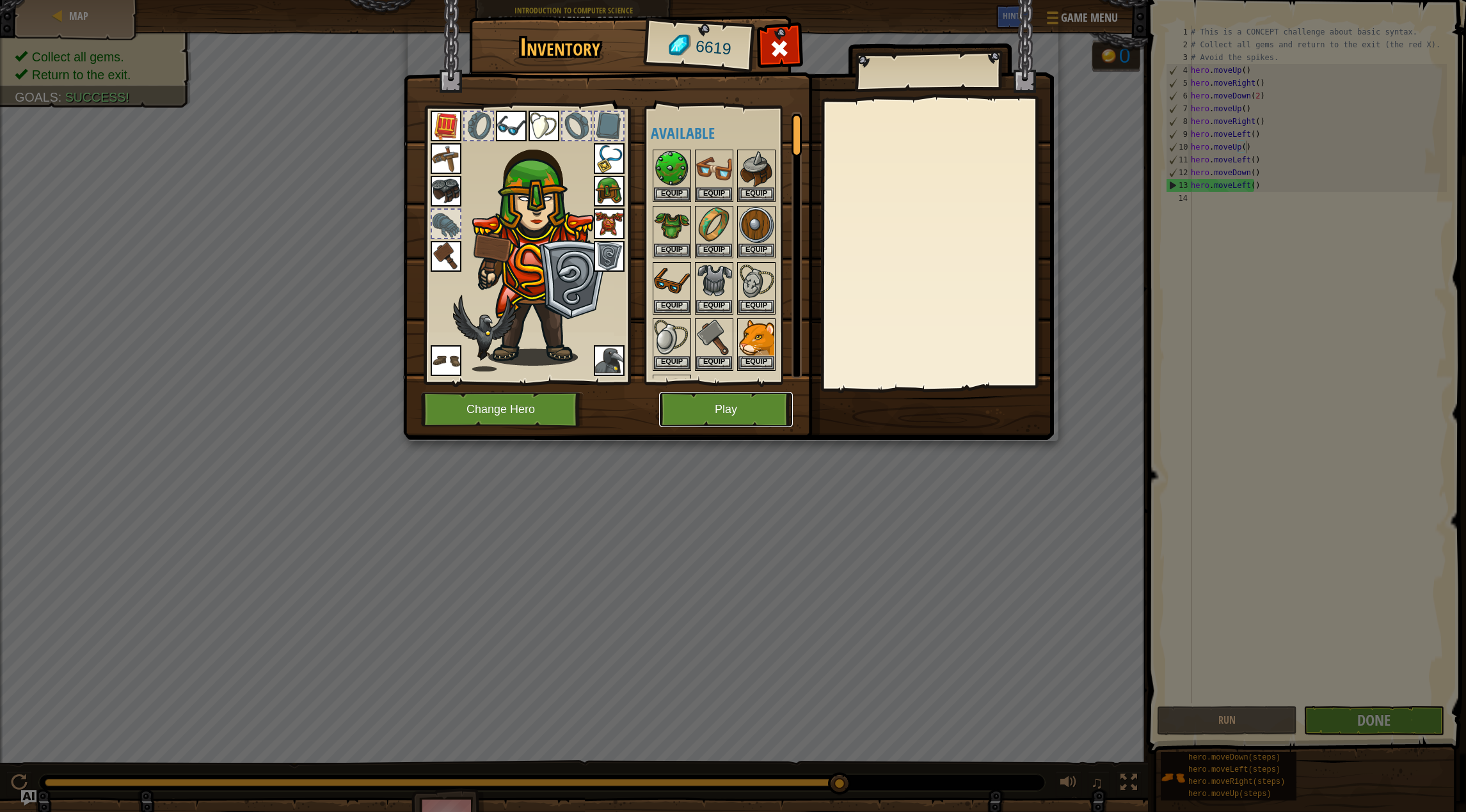
click at [726, 416] on button "Play" at bounding box center [725, 409] width 134 height 35
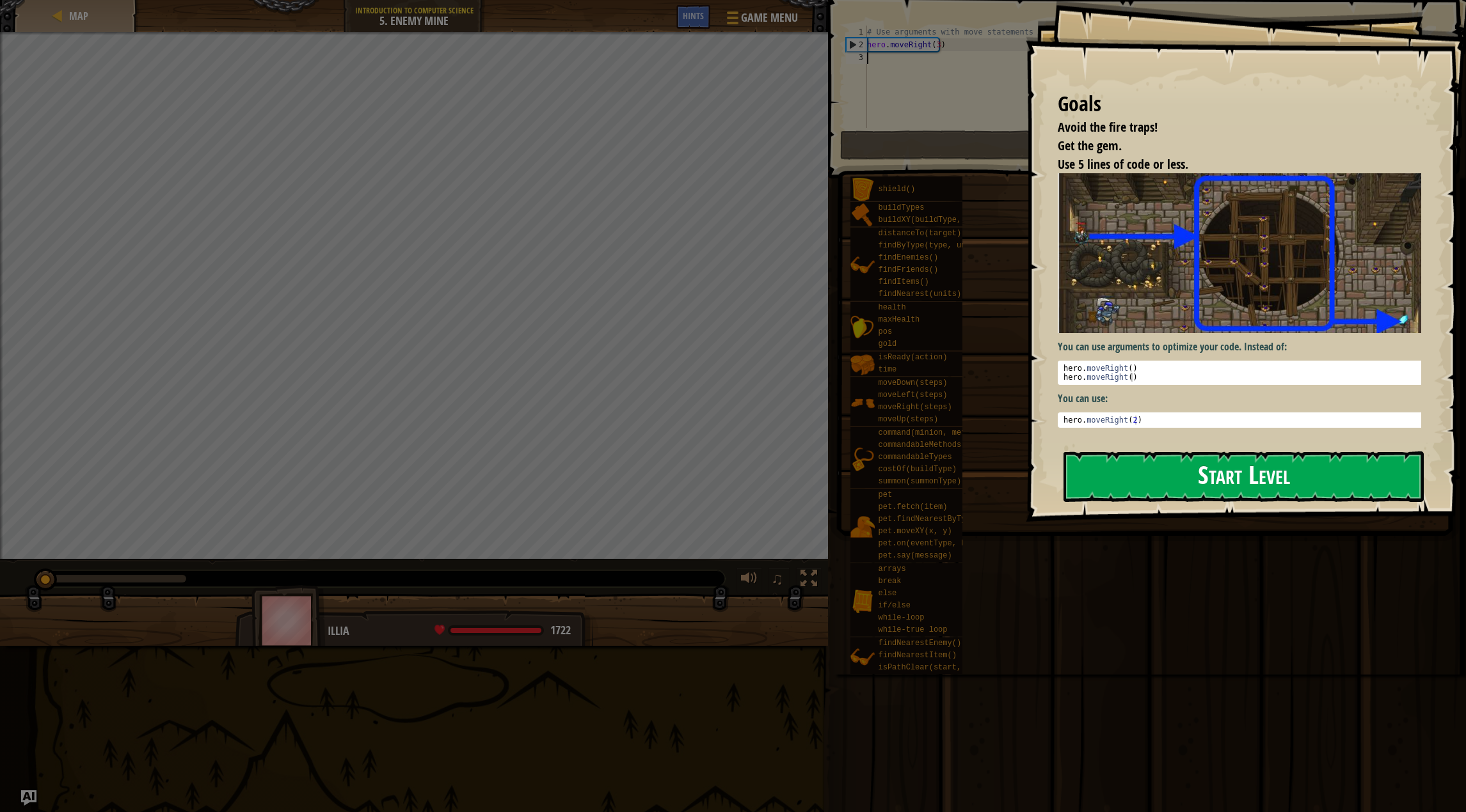
click at [1193, 466] on button "Start Level" at bounding box center [1244, 476] width 361 height 50
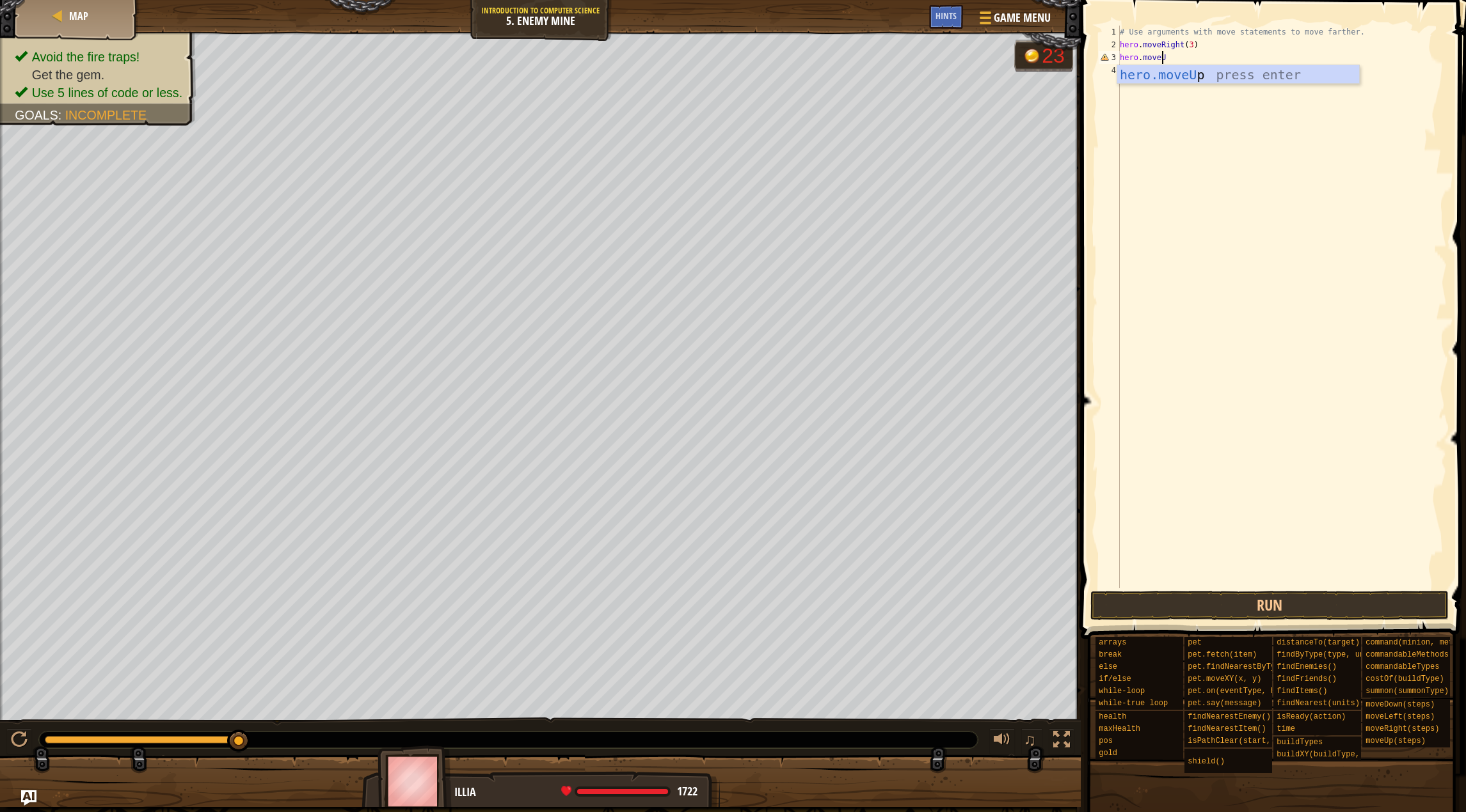
scroll to position [6, 3]
type textarea "hero.moveUp()"
type textarea "hero.moveRight()"
type textarea "hero.moveDown(3)"
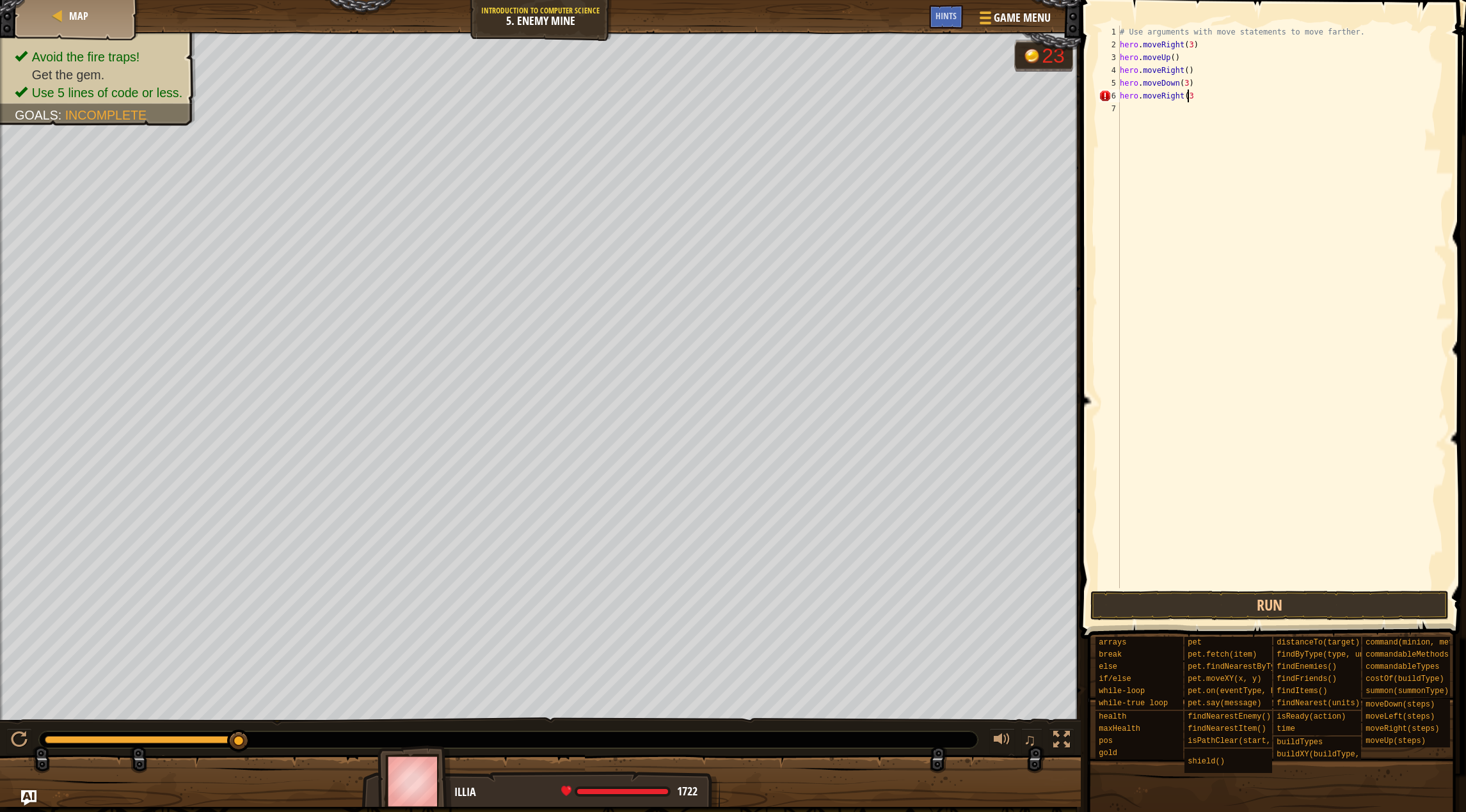
scroll to position [6, 5]
type textarea "hero.moveRight(3)"
click at [1308, 596] on button "Run" at bounding box center [1270, 605] width 359 height 29
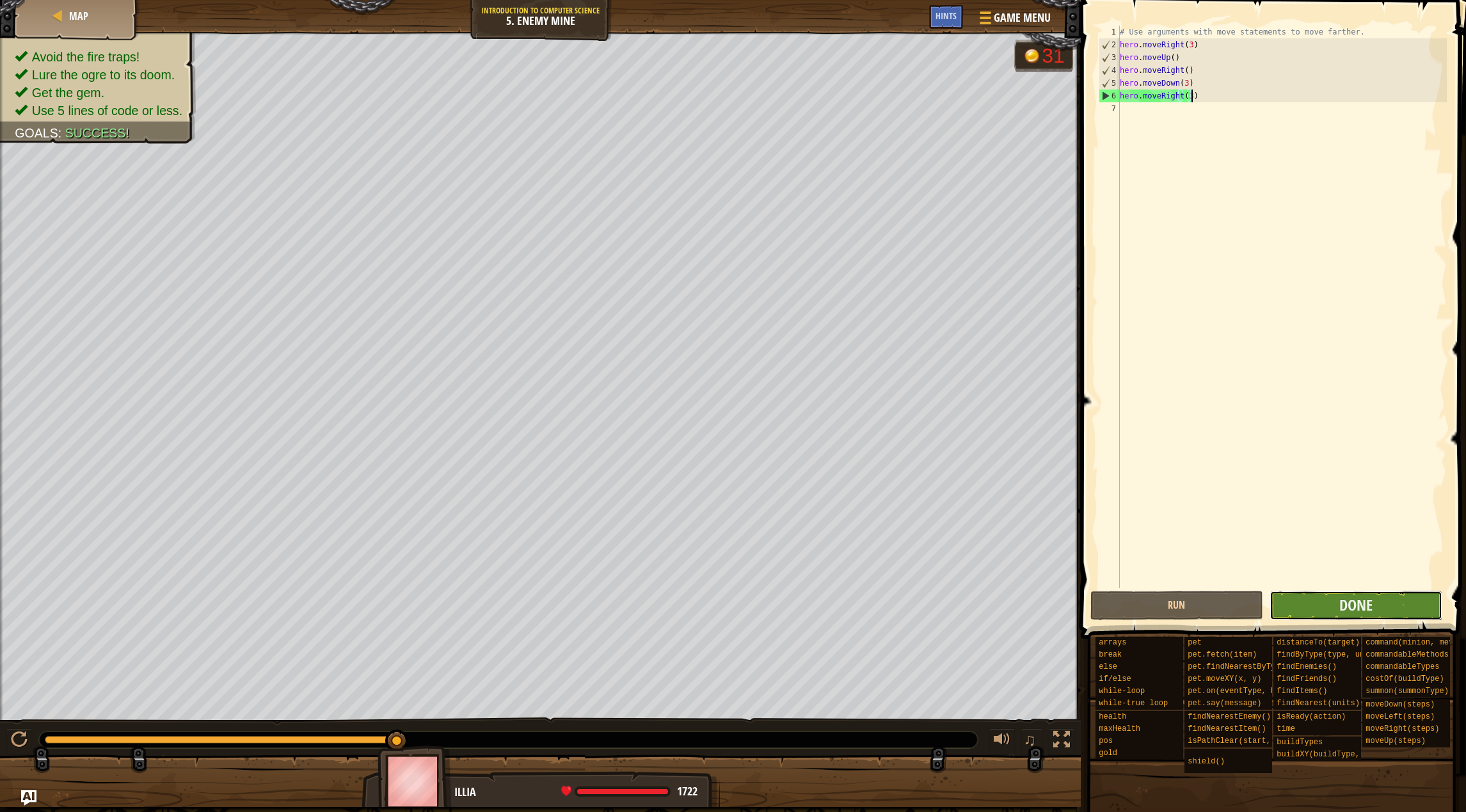
click at [1271, 614] on button "Done" at bounding box center [1356, 605] width 173 height 29
